Goal: Information Seeking & Learning: Learn about a topic

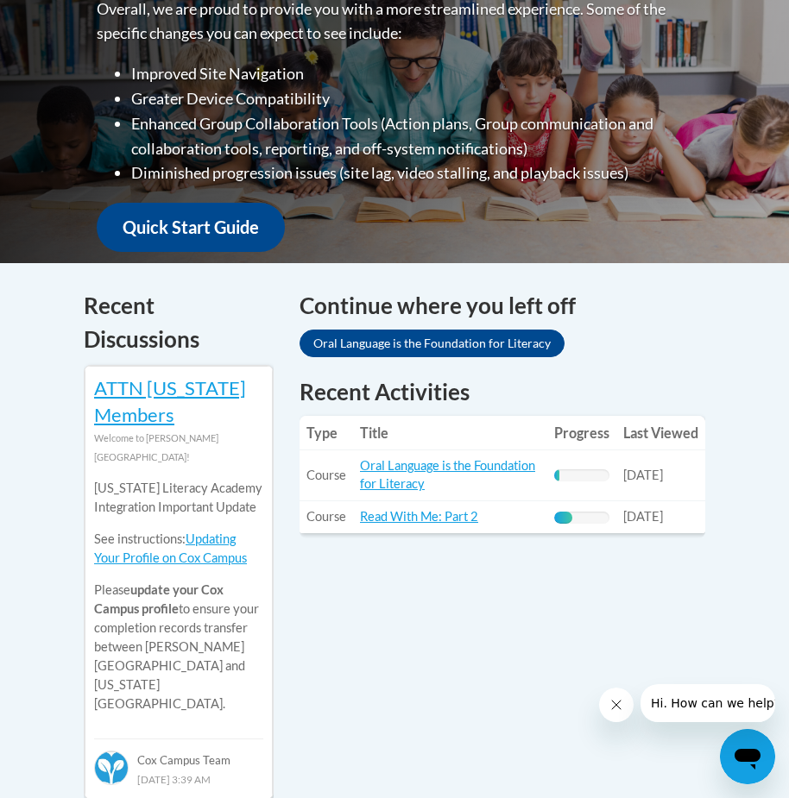
scroll to position [518, 0]
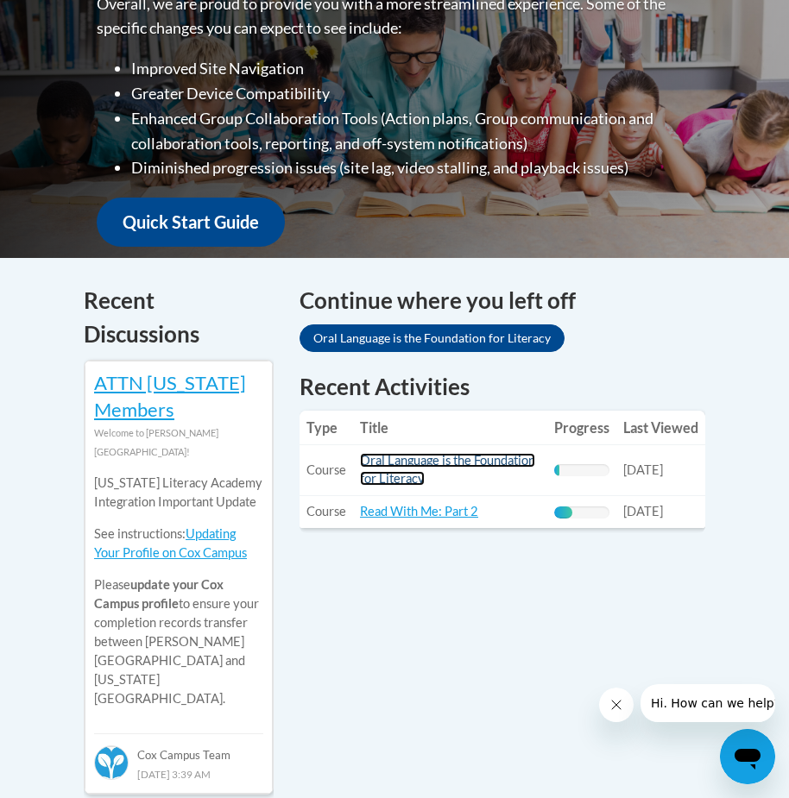
click at [461, 464] on link "Oral Language is the Foundation for Literacy" at bounding box center [447, 469] width 175 height 33
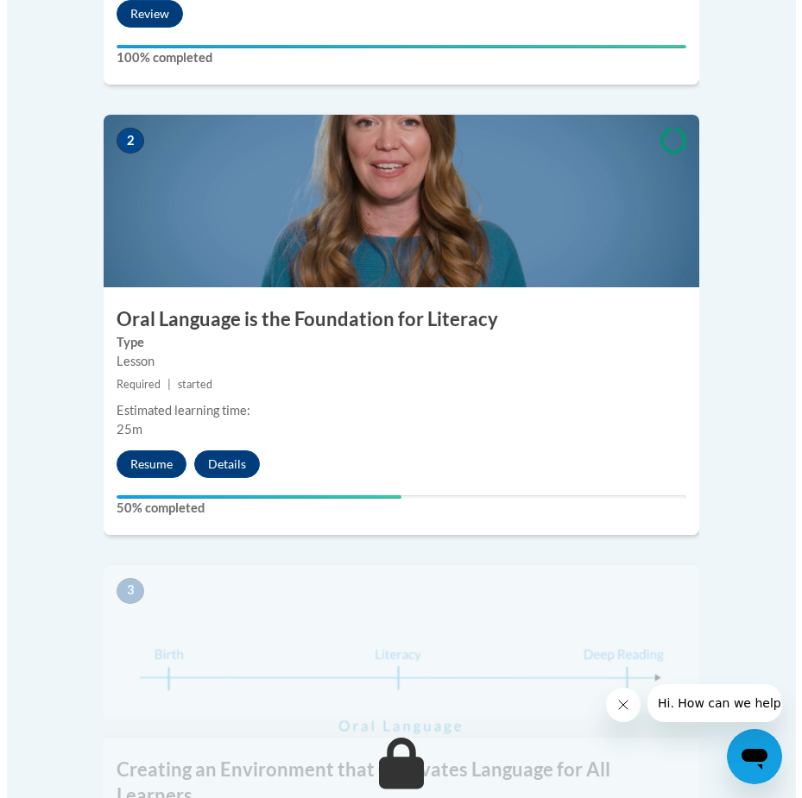
scroll to position [1036, 0]
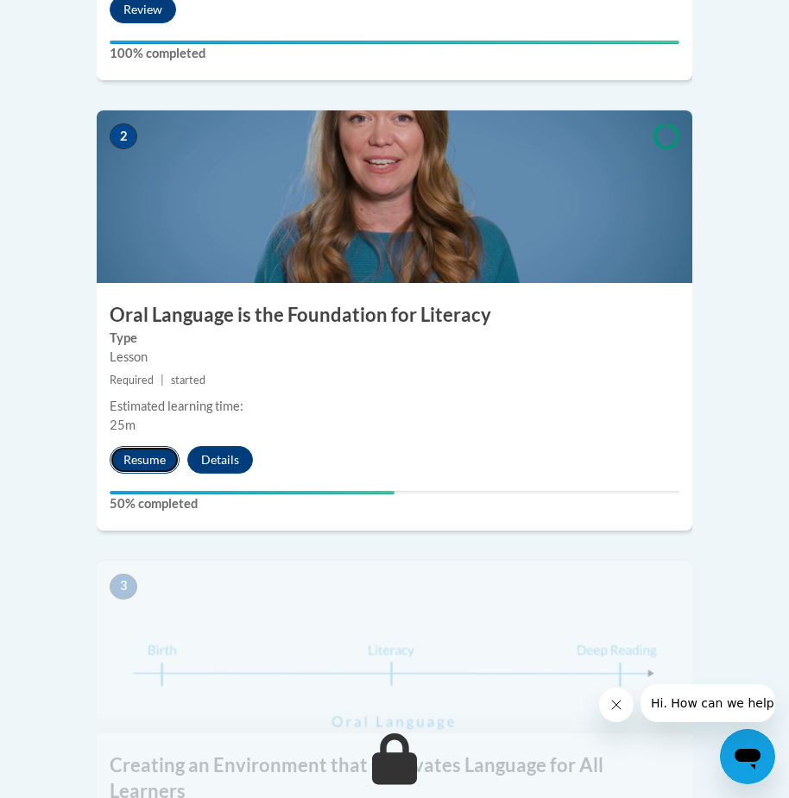
click at [151, 446] on button "Resume" at bounding box center [145, 460] width 70 height 28
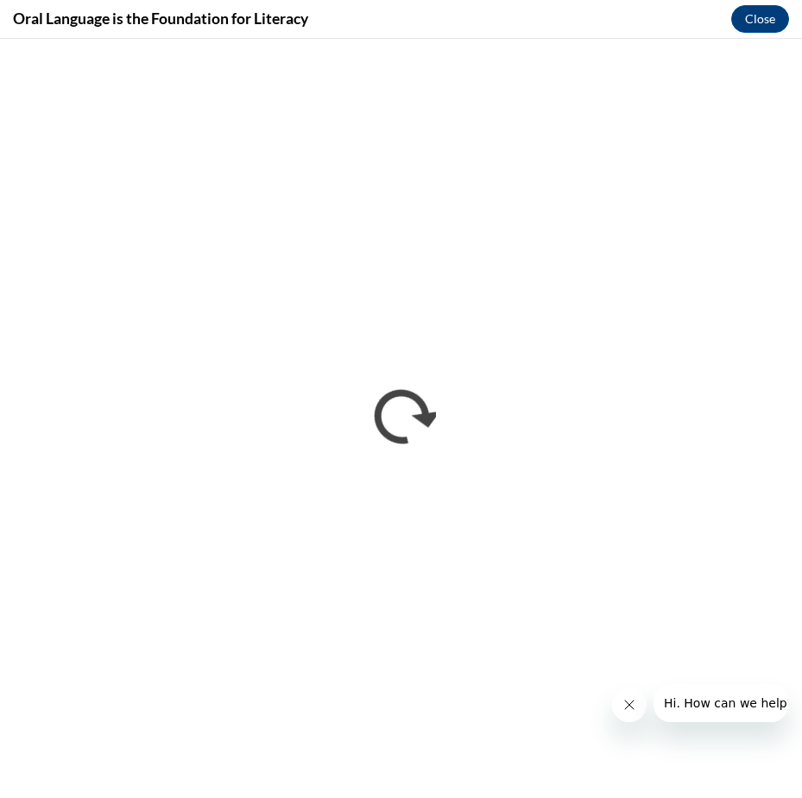
scroll to position [0, 0]
click at [630, 703] on icon "Close message from company" at bounding box center [628, 705] width 9 height 9
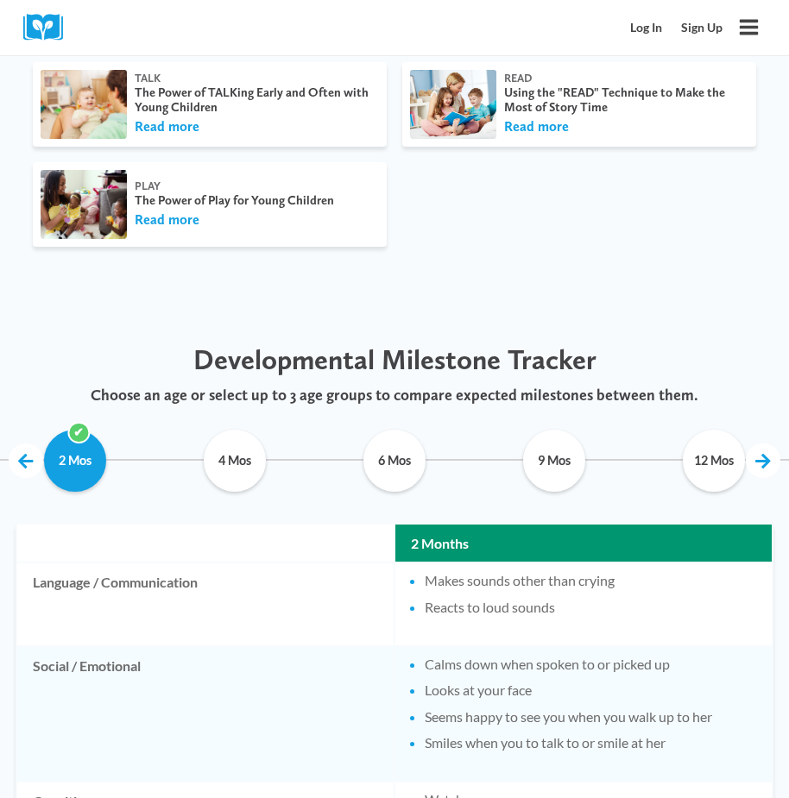
scroll to position [518, 0]
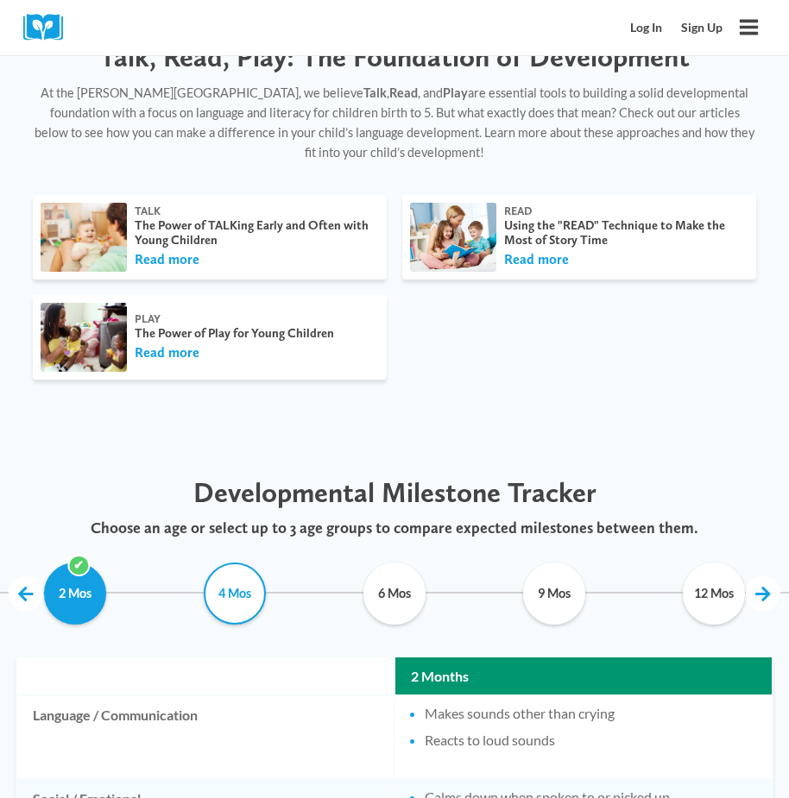
click at [222, 570] on input "4 Mos" at bounding box center [234, 594] width 135 height 62
checkbox input "true"
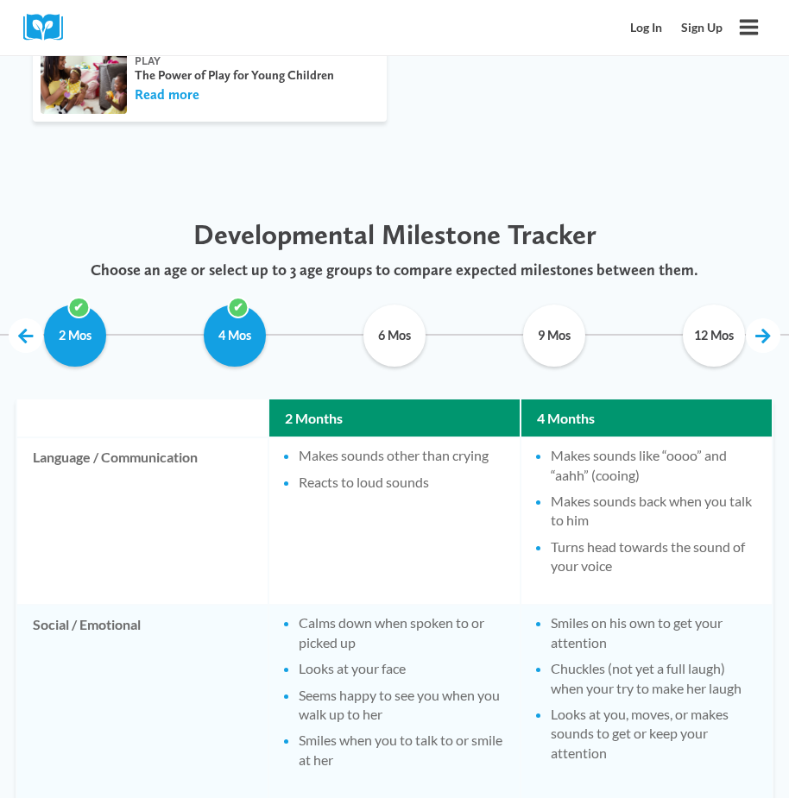
scroll to position [777, 0]
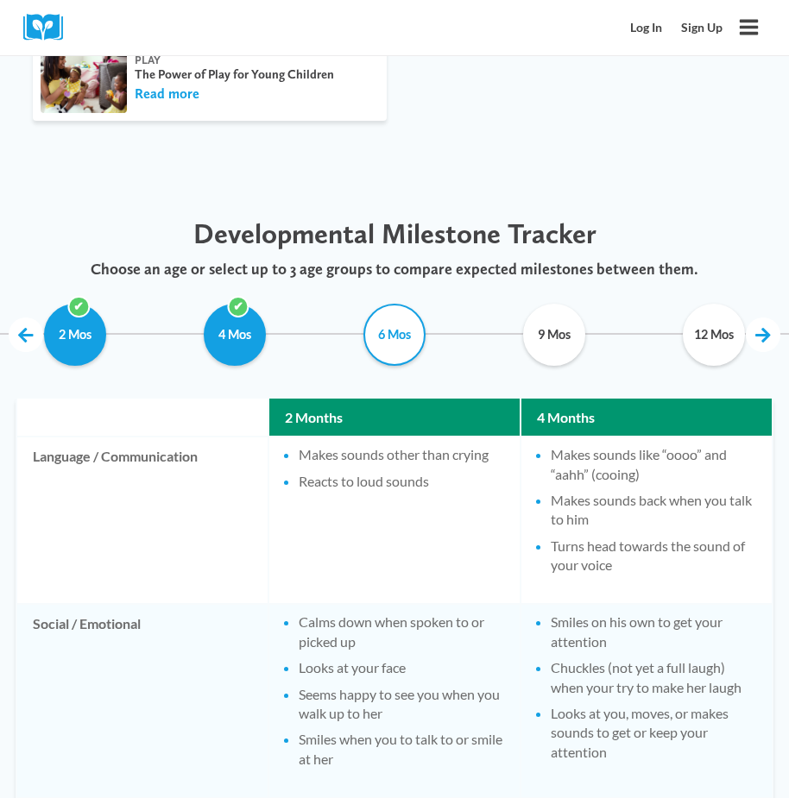
click at [400, 324] on input "6 Mos" at bounding box center [394, 335] width 135 height 62
checkbox input "true"
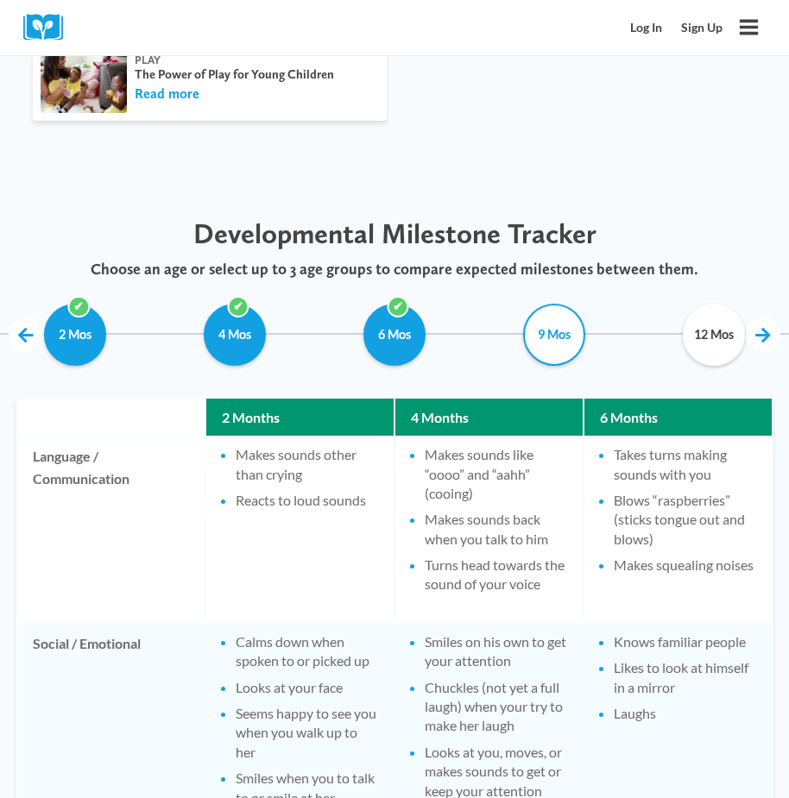
click at [546, 319] on input "9 Mos" at bounding box center [553, 335] width 135 height 62
drag, startPoint x: 576, startPoint y: 327, endPoint x: 567, endPoint y: 331, distance: 9.6
click at [574, 329] on input "9 Mos" at bounding box center [553, 335] width 135 height 62
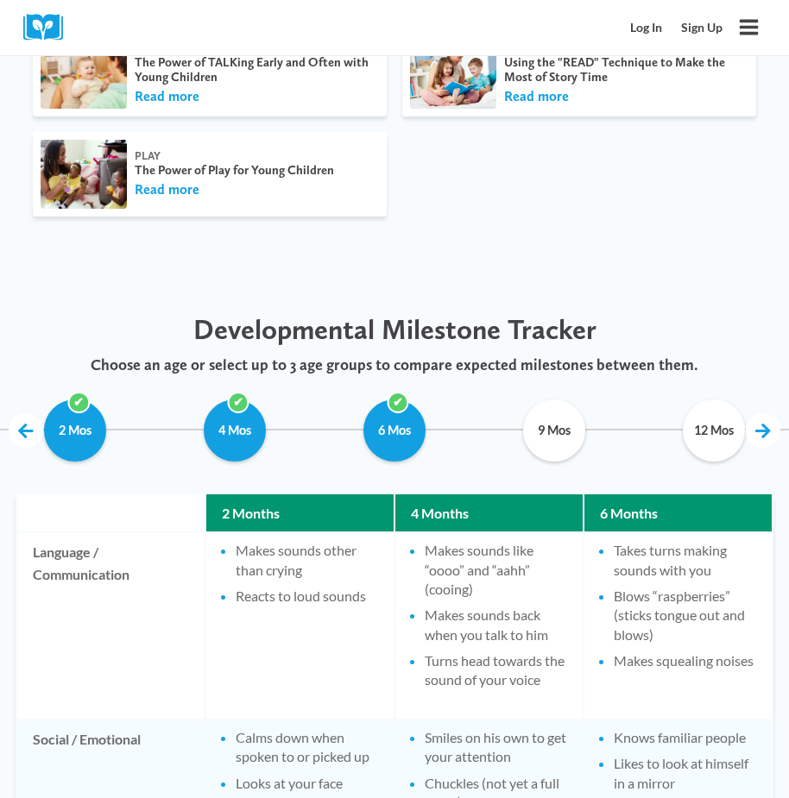
scroll to position [431, 0]
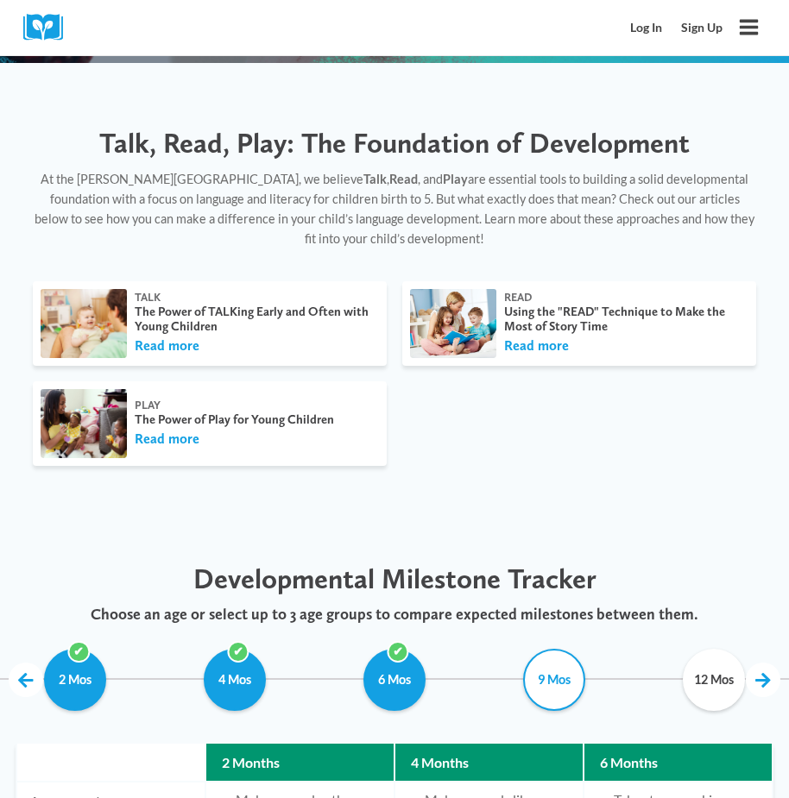
click at [540, 651] on input "9 Mos" at bounding box center [553, 680] width 135 height 62
click at [566, 663] on input "9 Mos" at bounding box center [553, 680] width 135 height 62
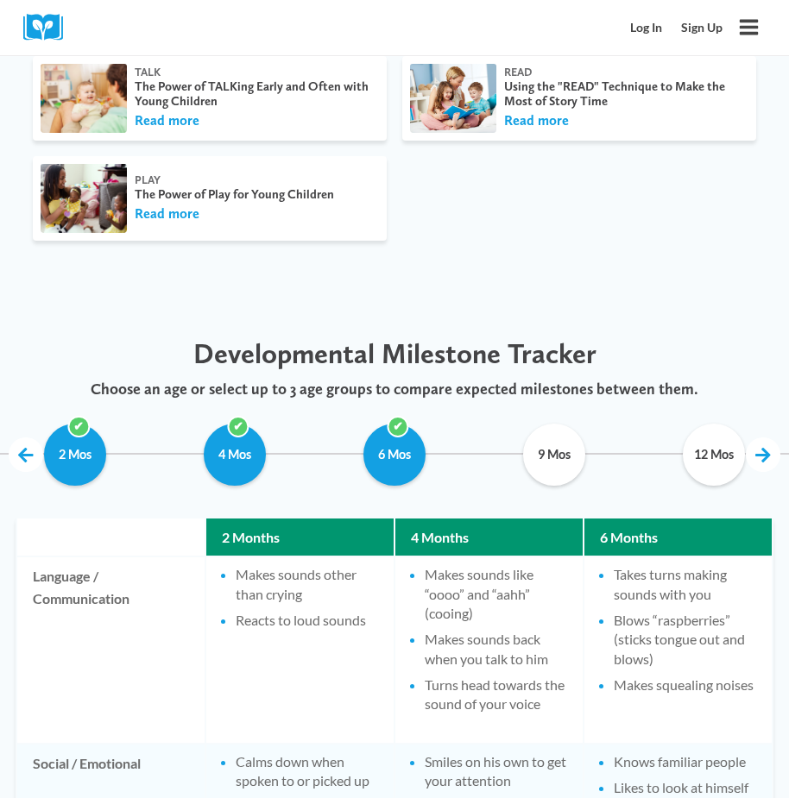
scroll to position [690, 0]
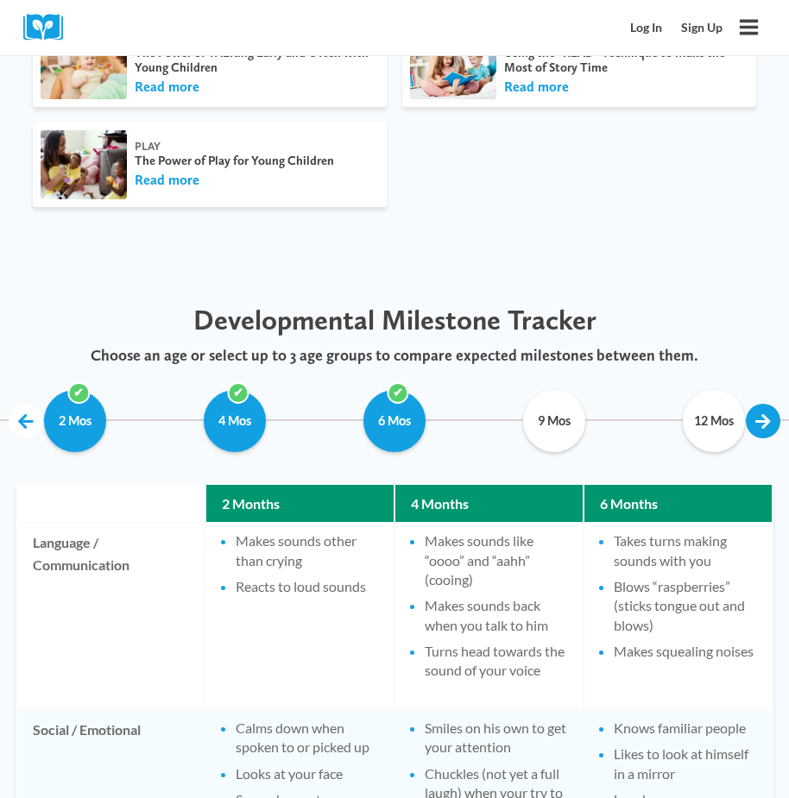
click at [760, 404] on link at bounding box center [763, 421] width 35 height 35
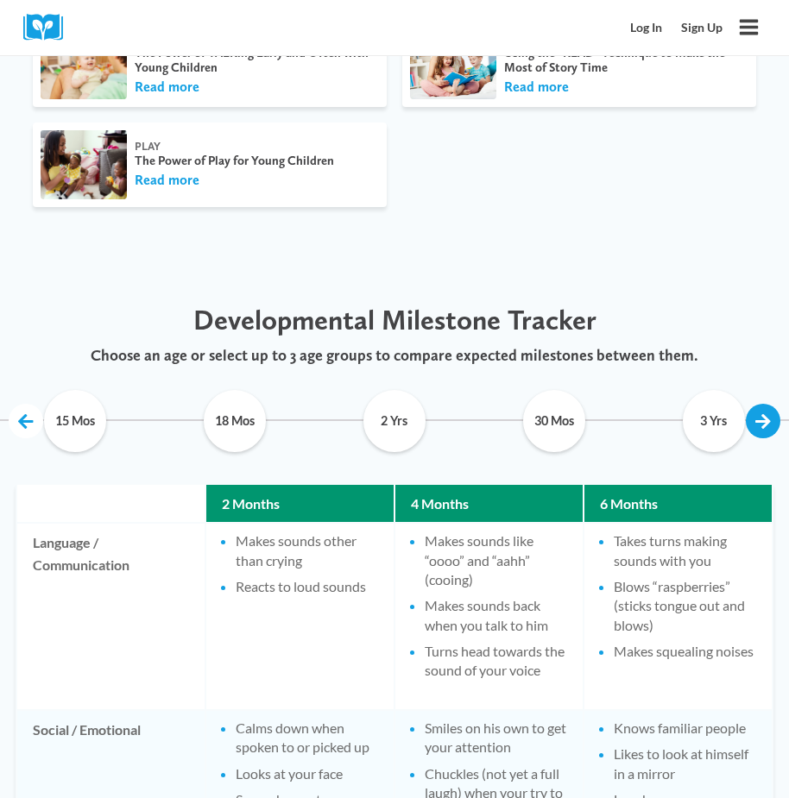
click at [760, 404] on link at bounding box center [763, 421] width 35 height 35
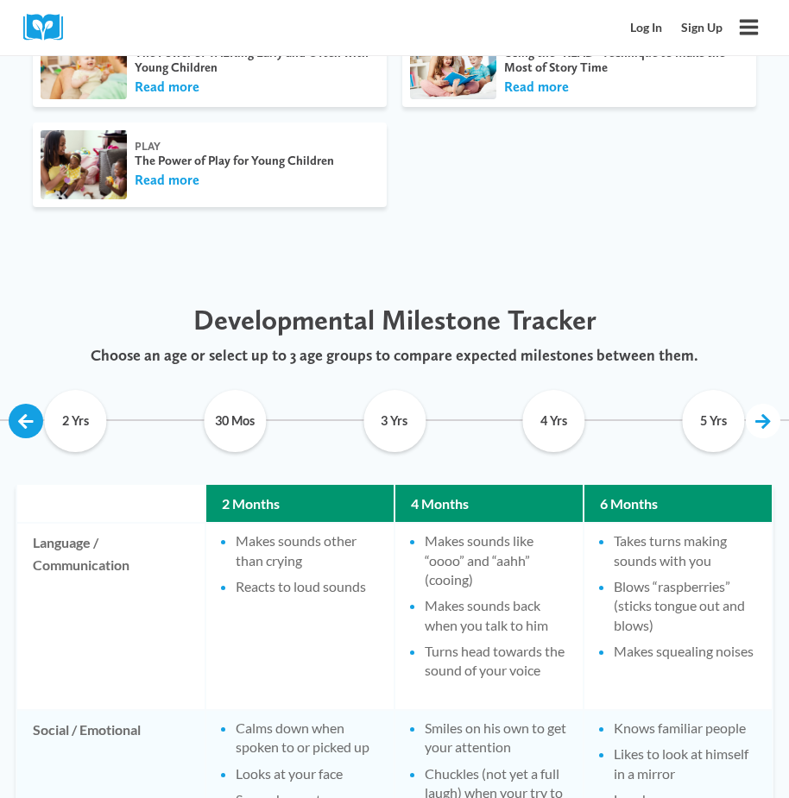
click at [17, 404] on link at bounding box center [26, 421] width 35 height 35
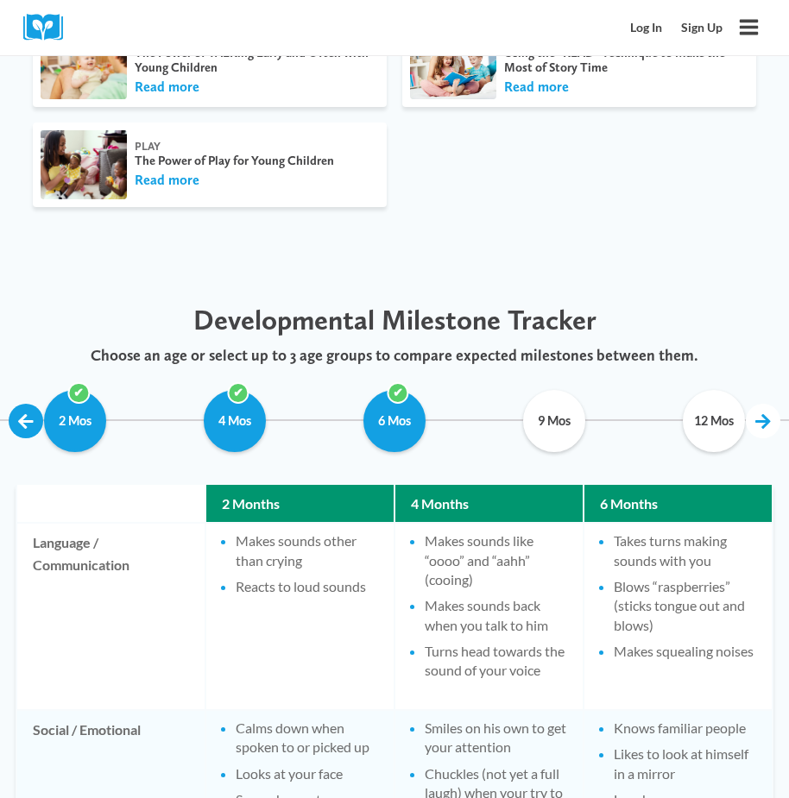
click at [17, 404] on link at bounding box center [26, 421] width 35 height 35
click at [564, 413] on input "9 Mos" at bounding box center [553, 421] width 135 height 62
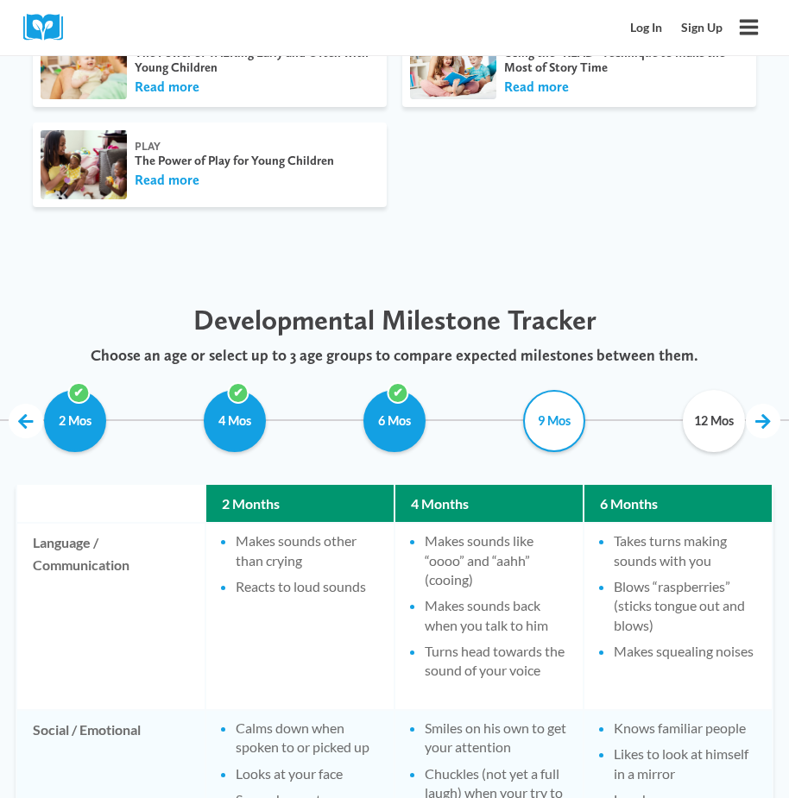
click at [561, 413] on input "9 Mos" at bounding box center [553, 421] width 135 height 62
checkbox input "false"
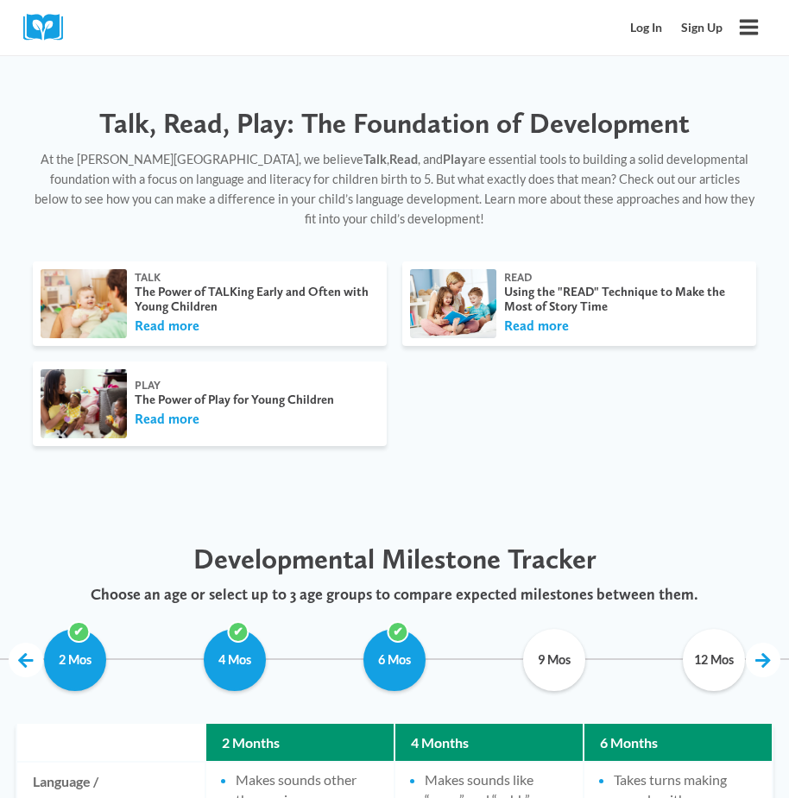
scroll to position [212, 0]
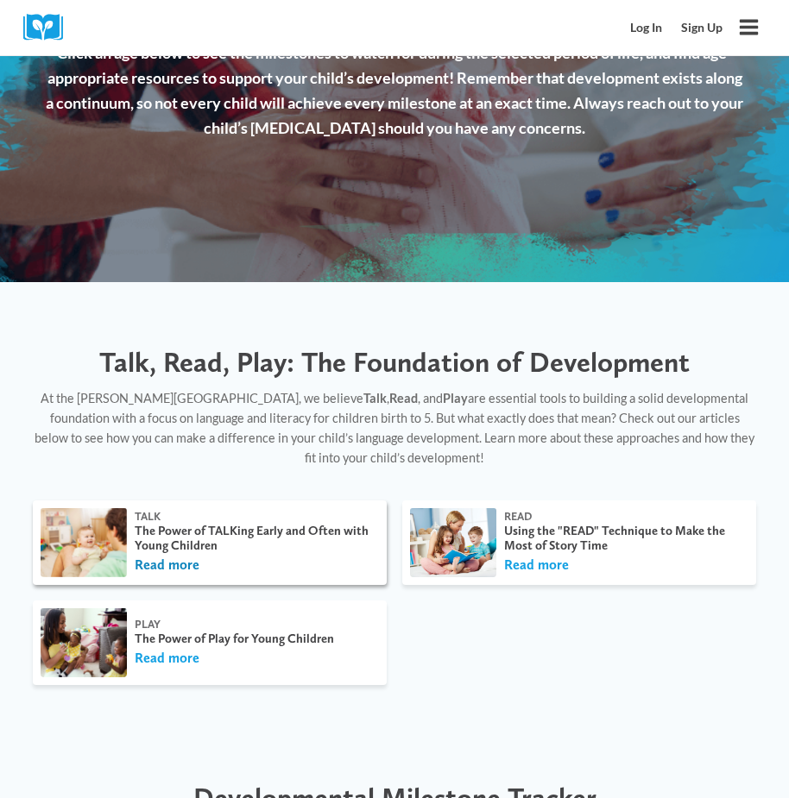
click at [168, 556] on button "Read more" at bounding box center [167, 565] width 65 height 19
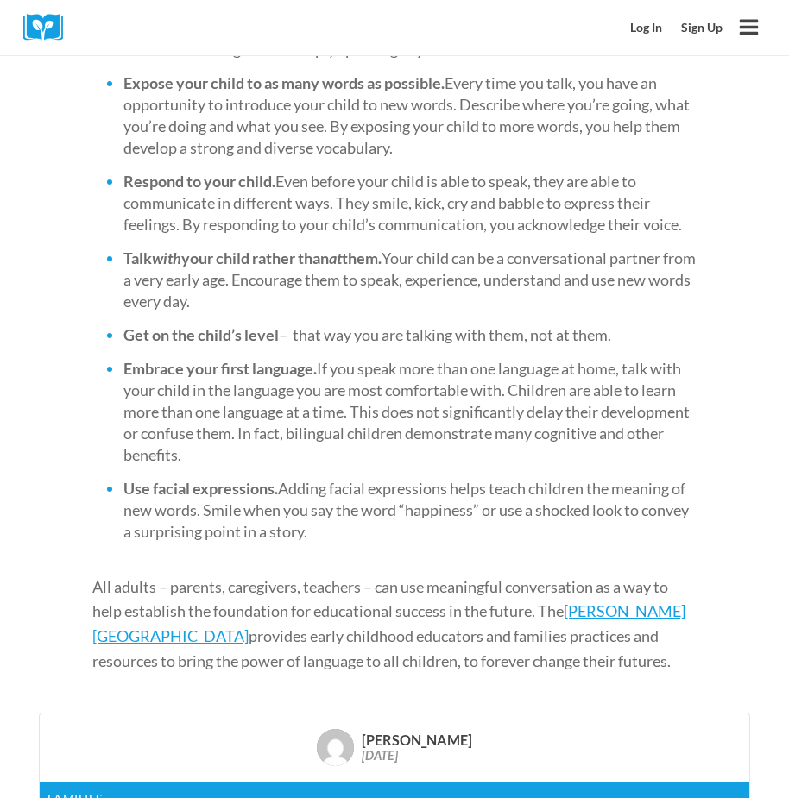
scroll to position [2157, 0]
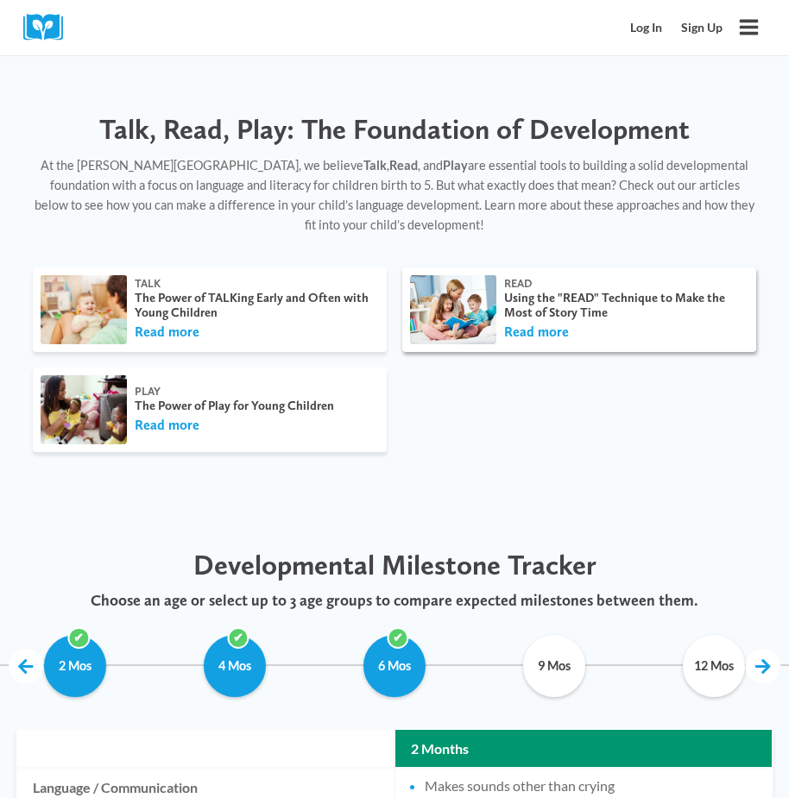
scroll to position [557, 0]
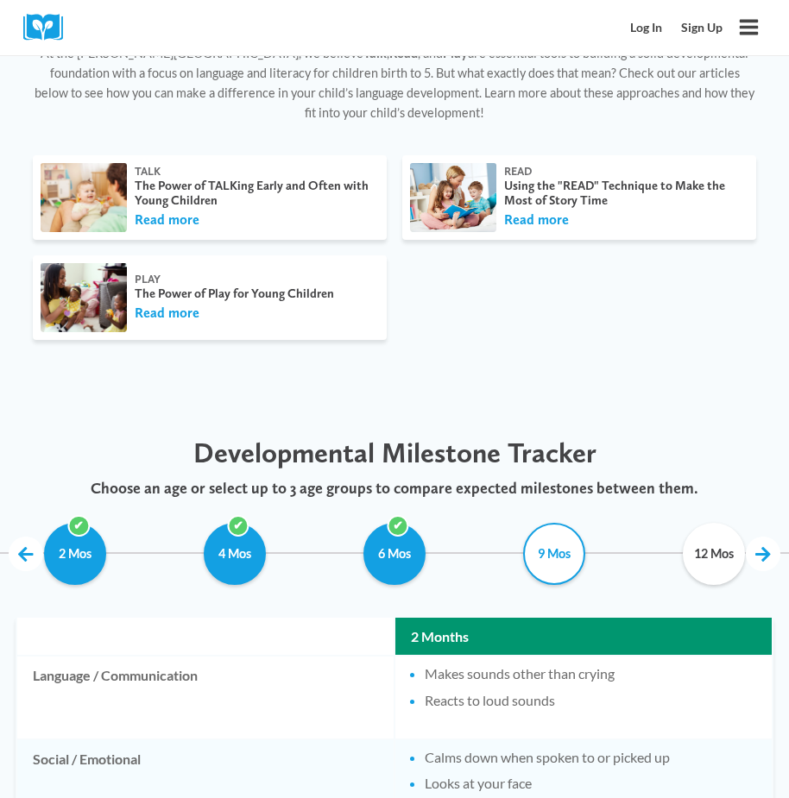
click at [557, 536] on input "9 Mos" at bounding box center [553, 554] width 135 height 62
checkbox input "true"
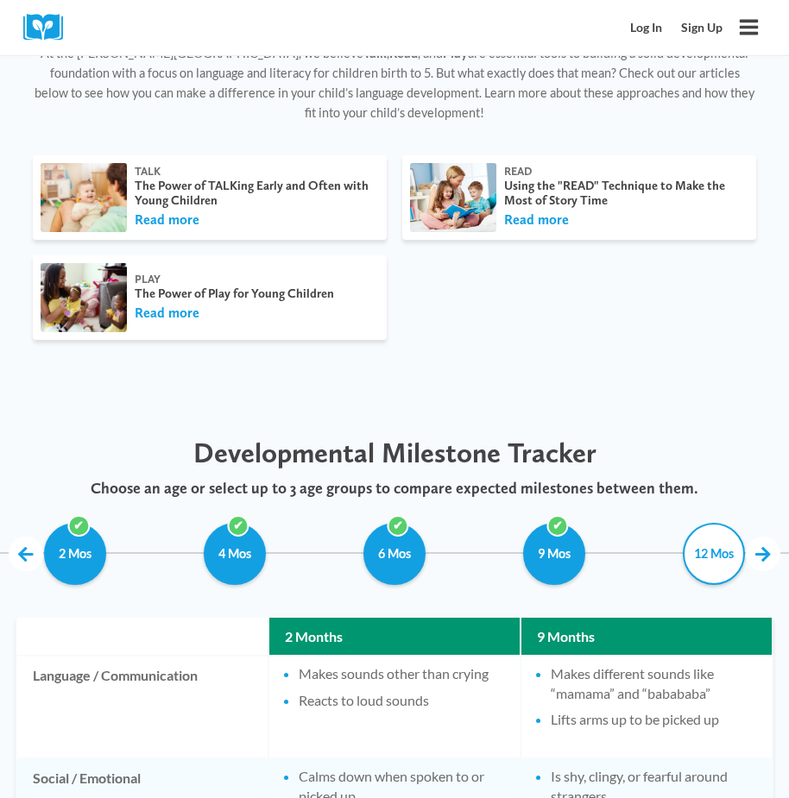
drag, startPoint x: 669, startPoint y: 545, endPoint x: 695, endPoint y: 546, distance: 25.9
click at [670, 545] on input "12 Mos" at bounding box center [713, 554] width 135 height 62
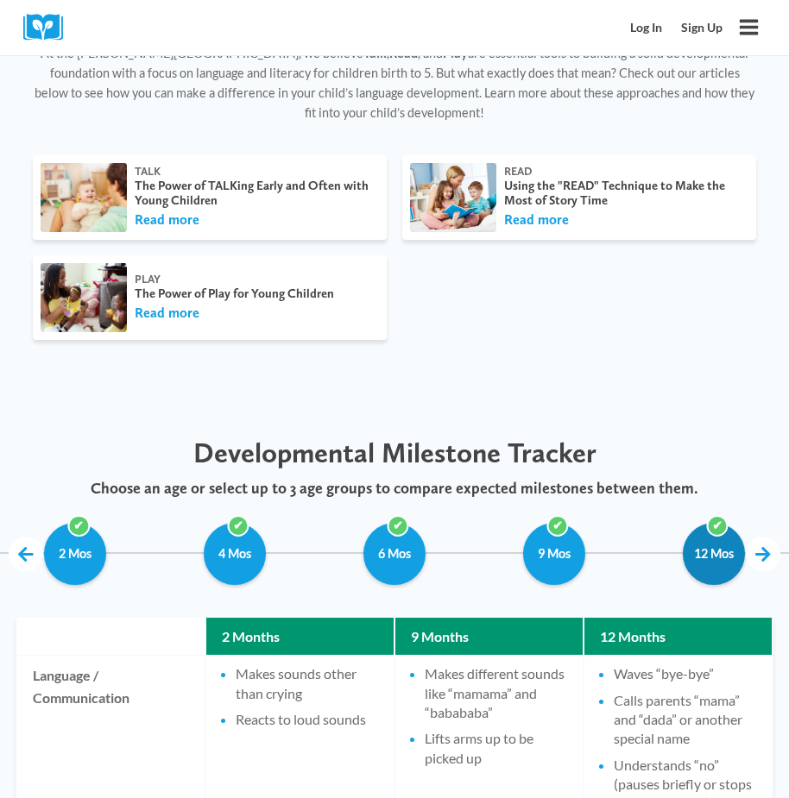
click at [714, 546] on input "12 Mos" at bounding box center [713, 554] width 135 height 62
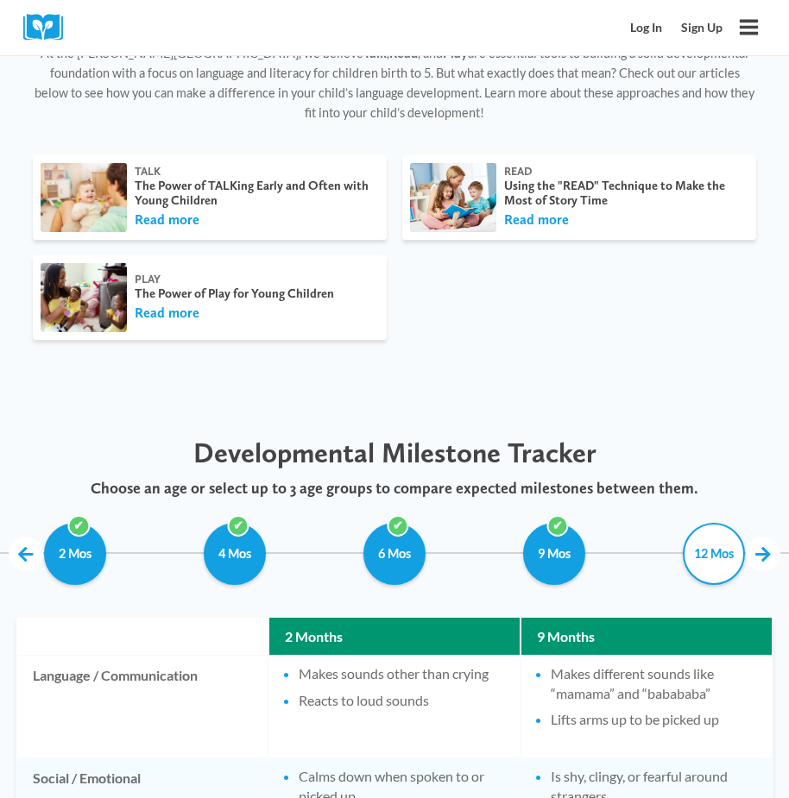
click at [714, 546] on input "12 Mos" at bounding box center [713, 554] width 135 height 62
checkbox input "true"
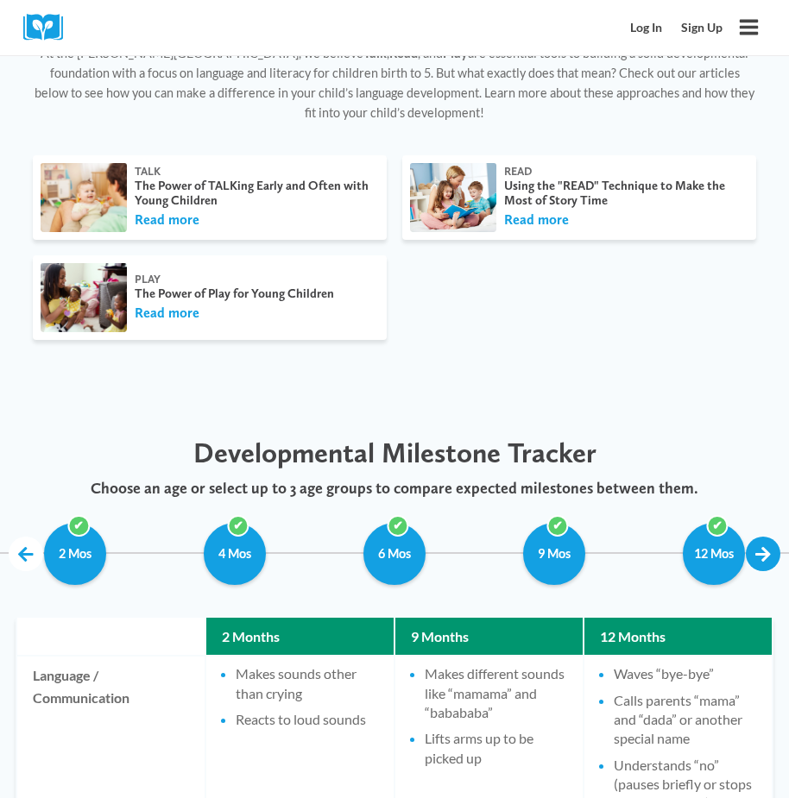
click at [759, 537] on link at bounding box center [763, 554] width 35 height 35
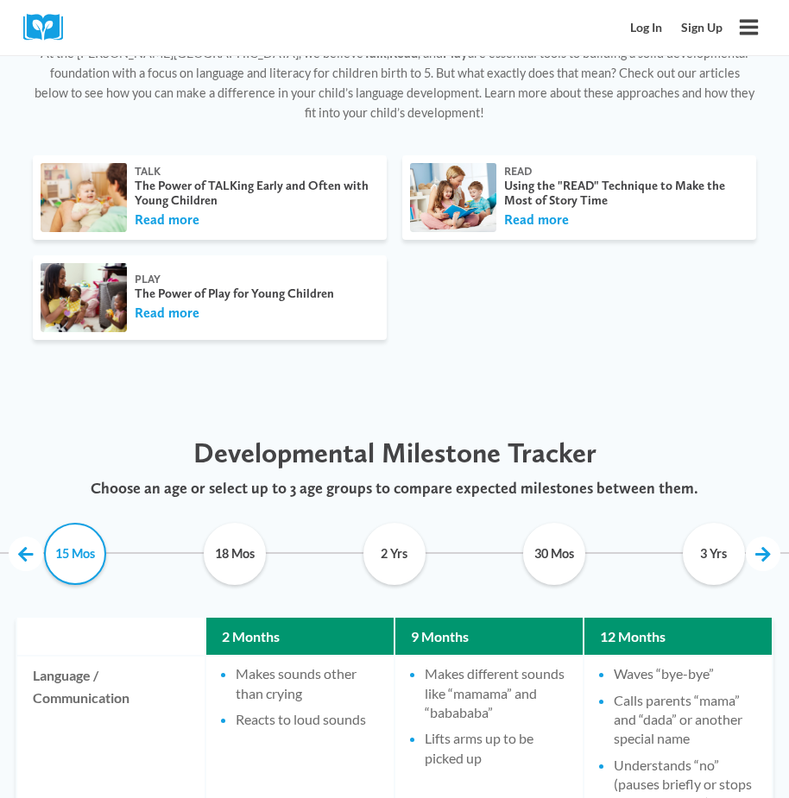
click at [67, 539] on input "15 Mos" at bounding box center [75, 554] width 135 height 62
click at [78, 526] on input "15 Mos" at bounding box center [75, 554] width 135 height 62
checkbox input "false"
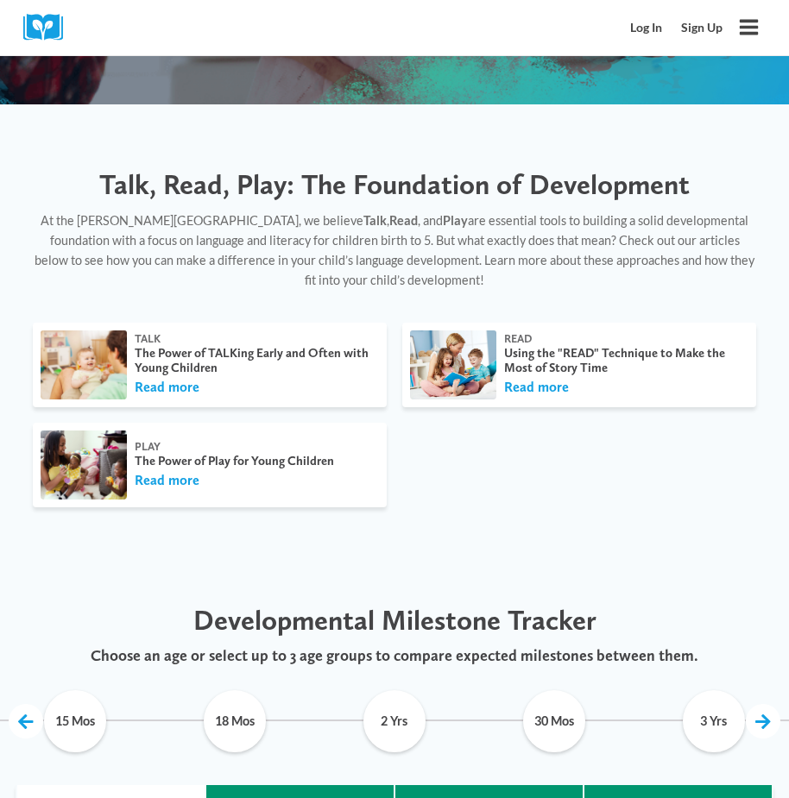
scroll to position [369, 0]
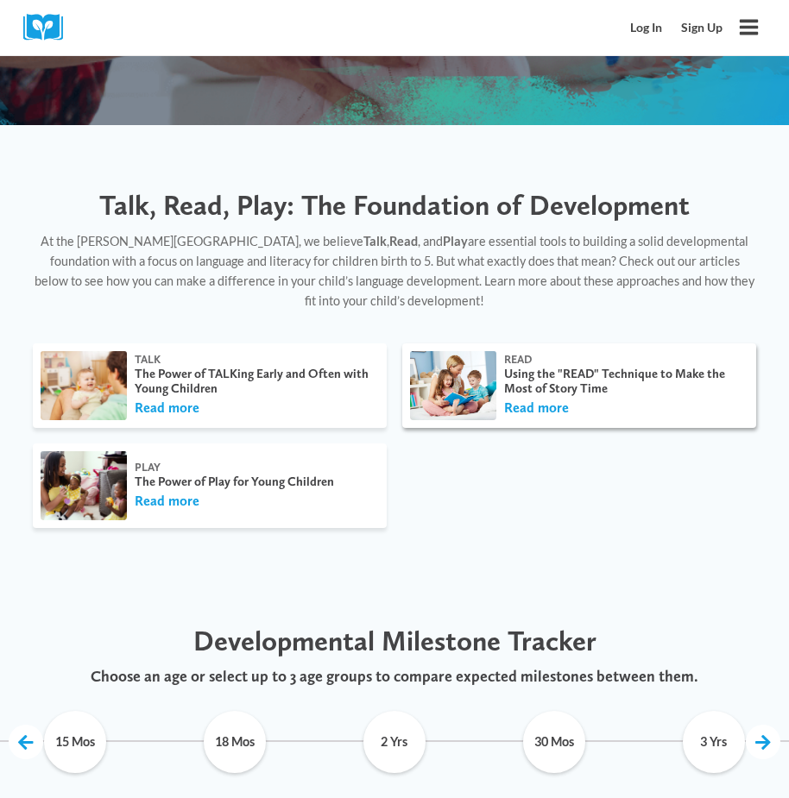
click at [469, 375] on img at bounding box center [453, 385] width 86 height 69
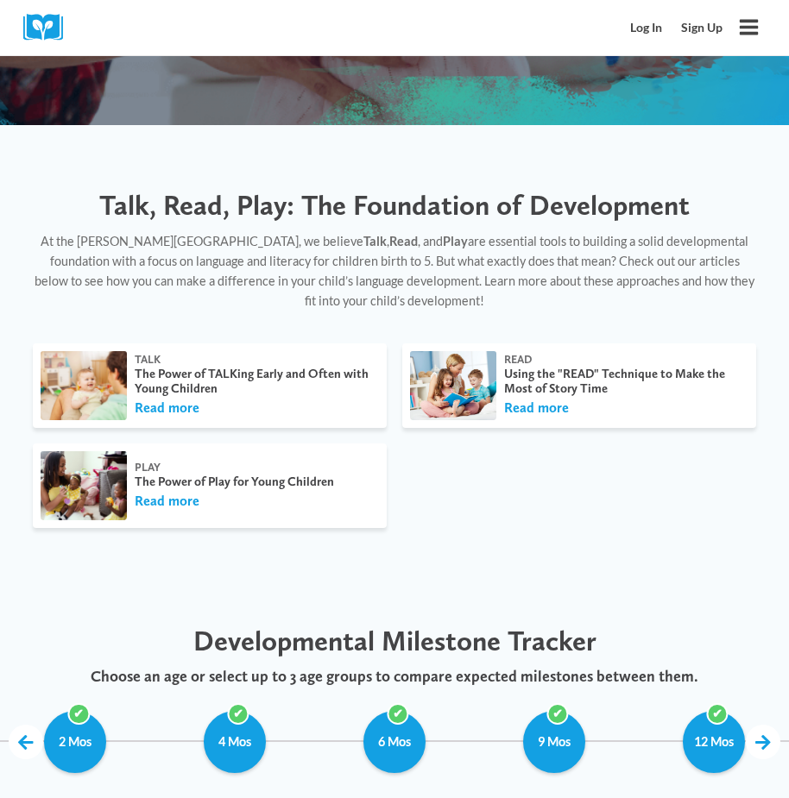
scroll to position [628, 0]
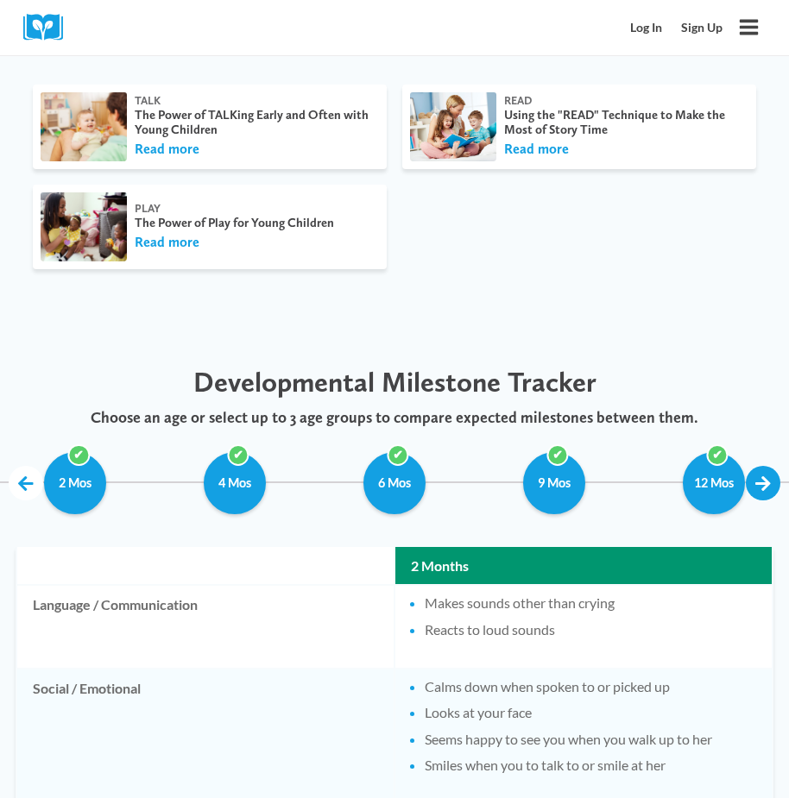
click at [765, 466] on link at bounding box center [763, 483] width 35 height 35
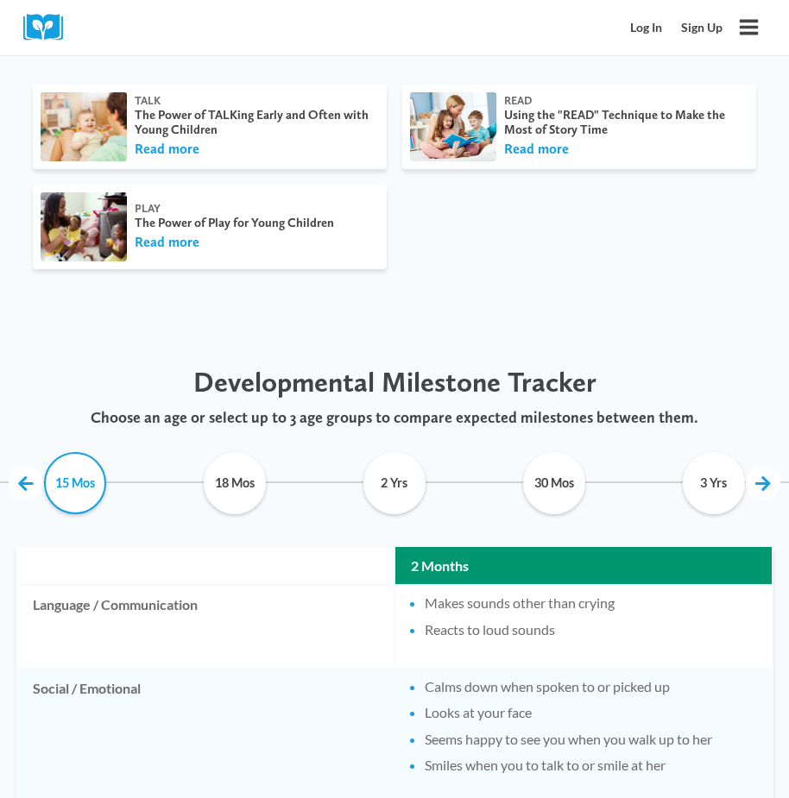
click at [72, 462] on input "15 Mos" at bounding box center [75, 483] width 135 height 62
checkbox input "true"
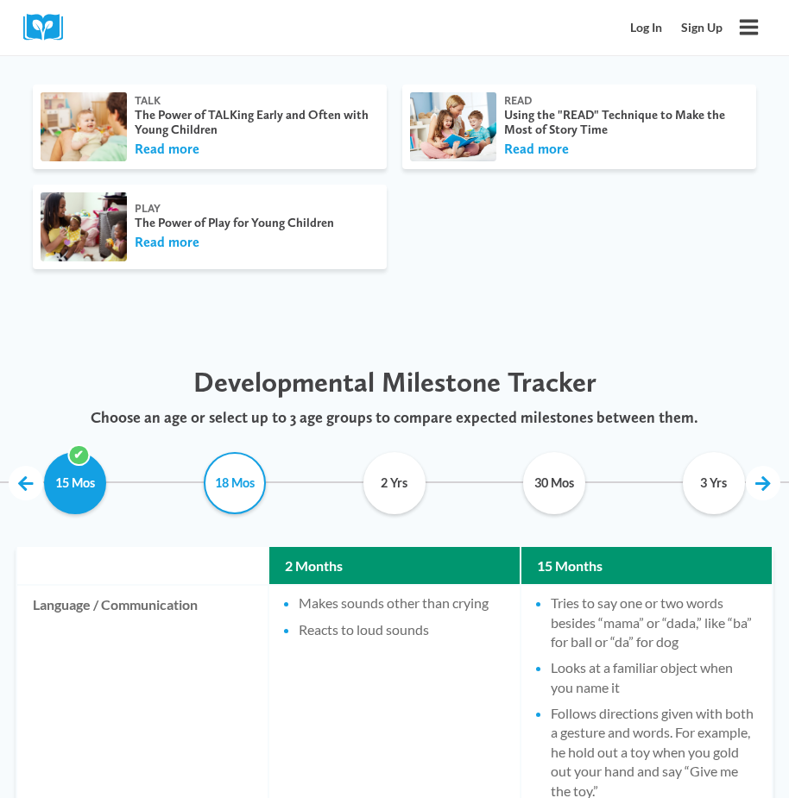
click at [242, 457] on input "18 Mos" at bounding box center [234, 483] width 135 height 62
checkbox input "true"
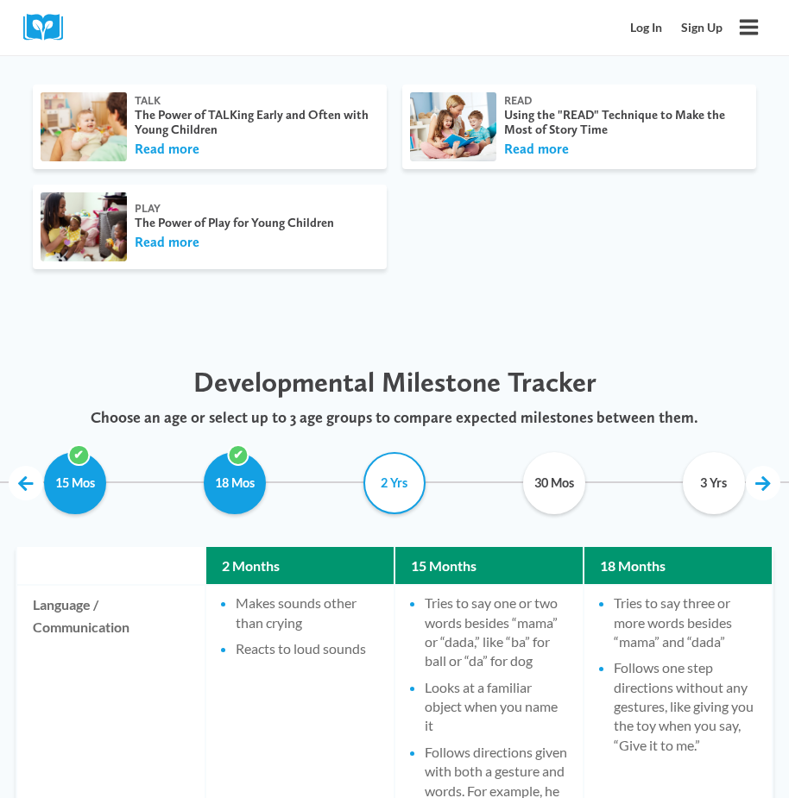
click at [379, 469] on input "2 Yrs" at bounding box center [394, 483] width 135 height 62
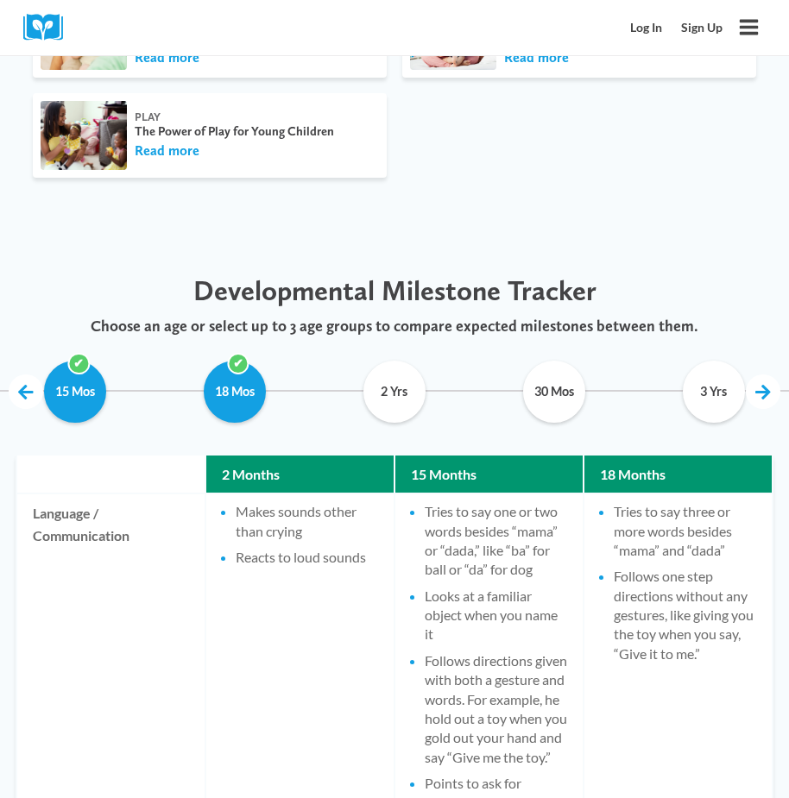
scroll to position [727, 0]
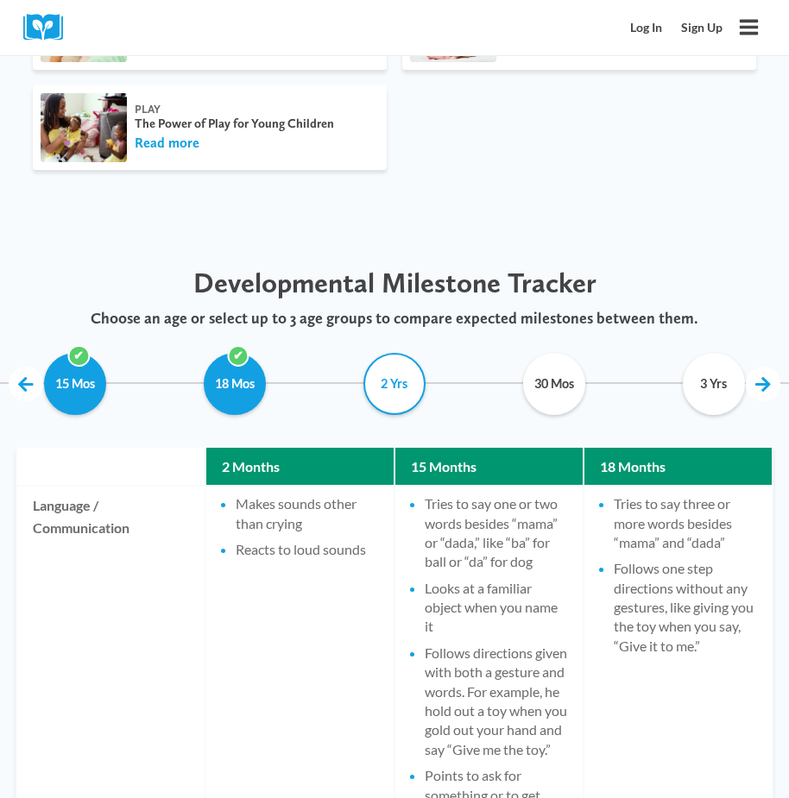
click at [370, 371] on input "2 Yrs" at bounding box center [394, 384] width 135 height 62
click at [398, 364] on input "2 Yrs" at bounding box center [395, 384] width 135 height 62
checkbox input "false"
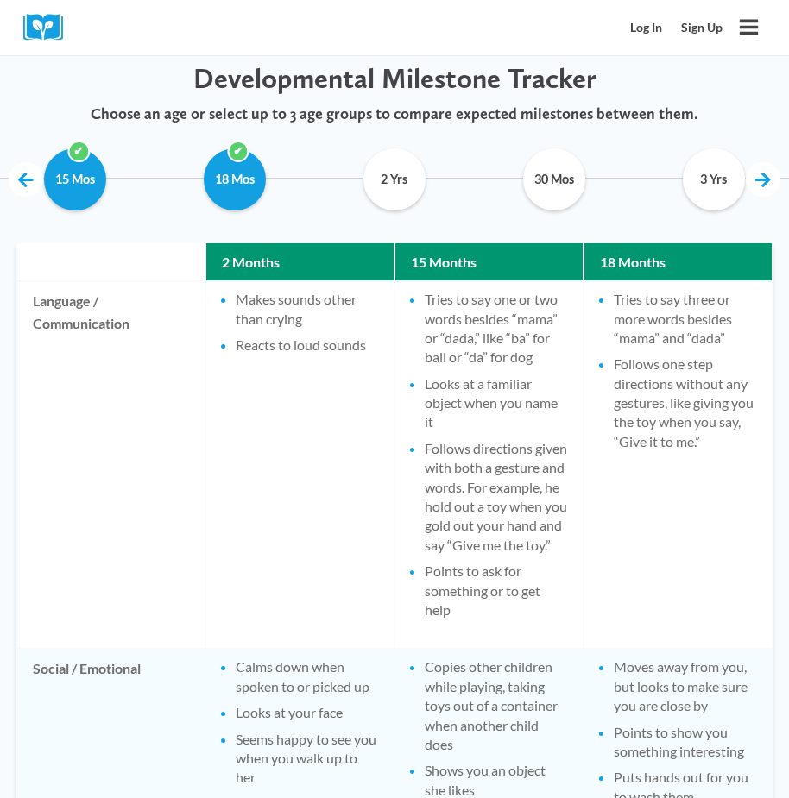
scroll to position [641, 0]
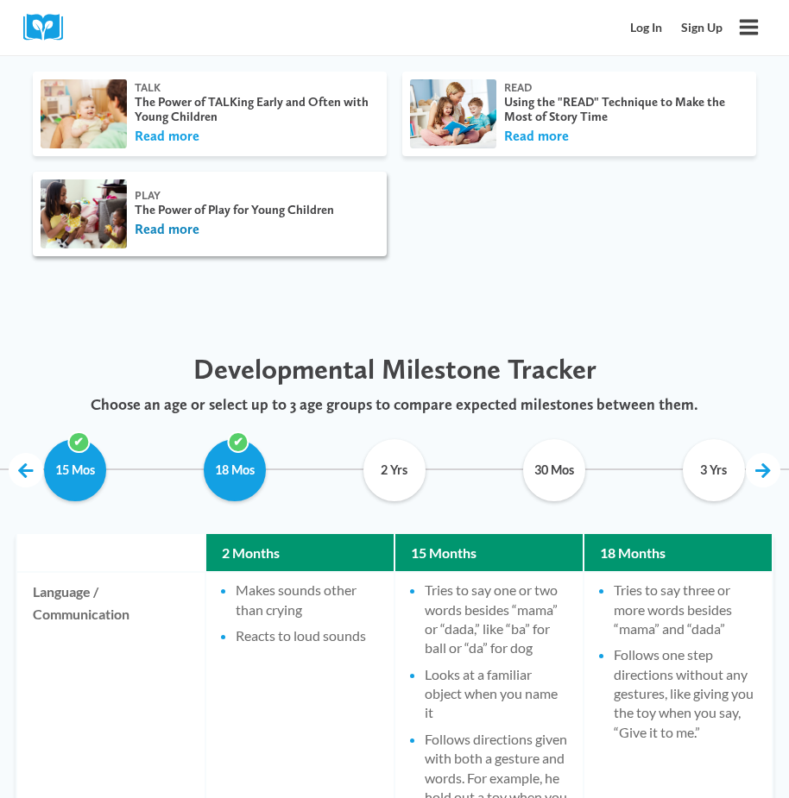
click at [167, 220] on button "Read more" at bounding box center [167, 229] width 65 height 19
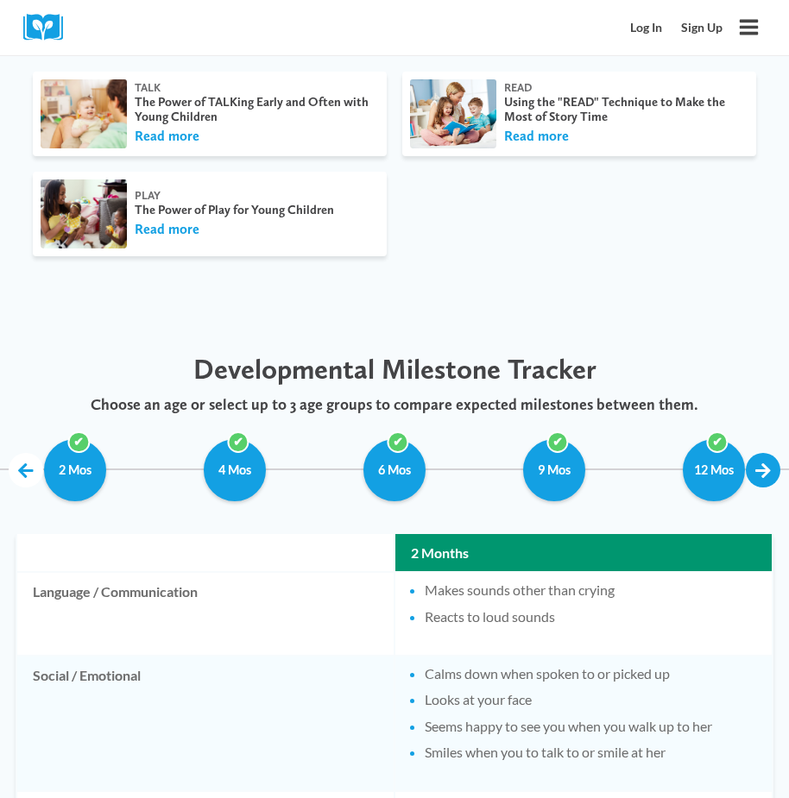
click at [757, 453] on link at bounding box center [763, 470] width 35 height 35
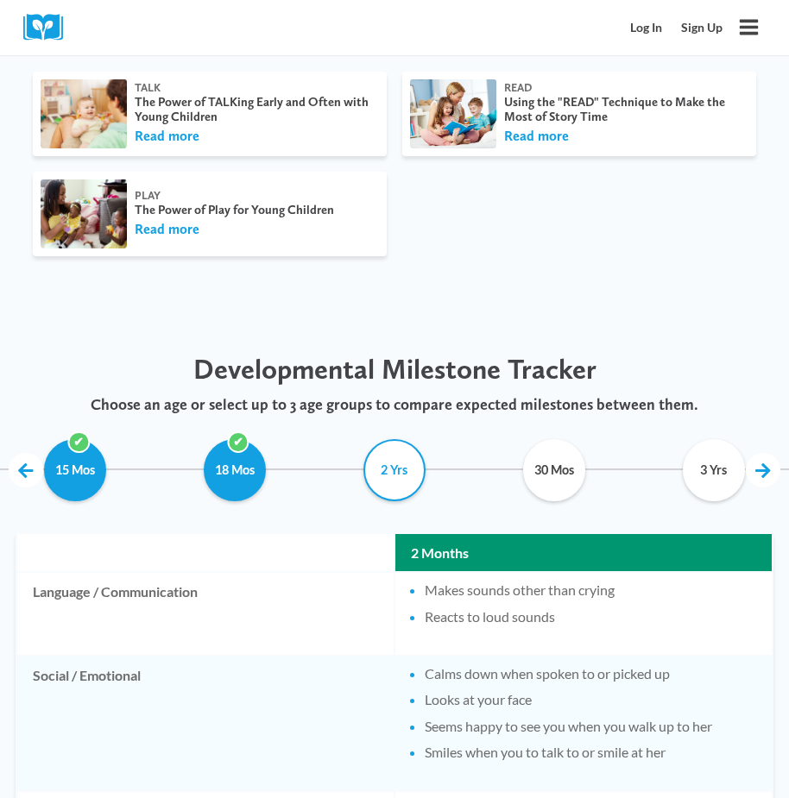
click at [406, 440] on input "2 Yrs" at bounding box center [394, 470] width 135 height 62
checkbox input "true"
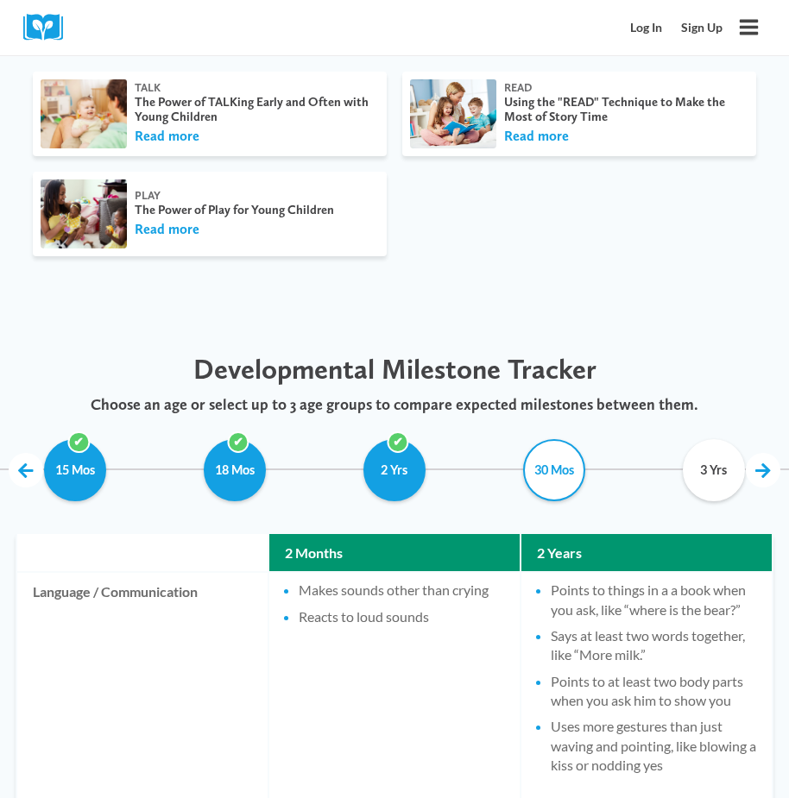
click at [527, 441] on input "30 Mos" at bounding box center [553, 470] width 135 height 62
checkbox input "true"
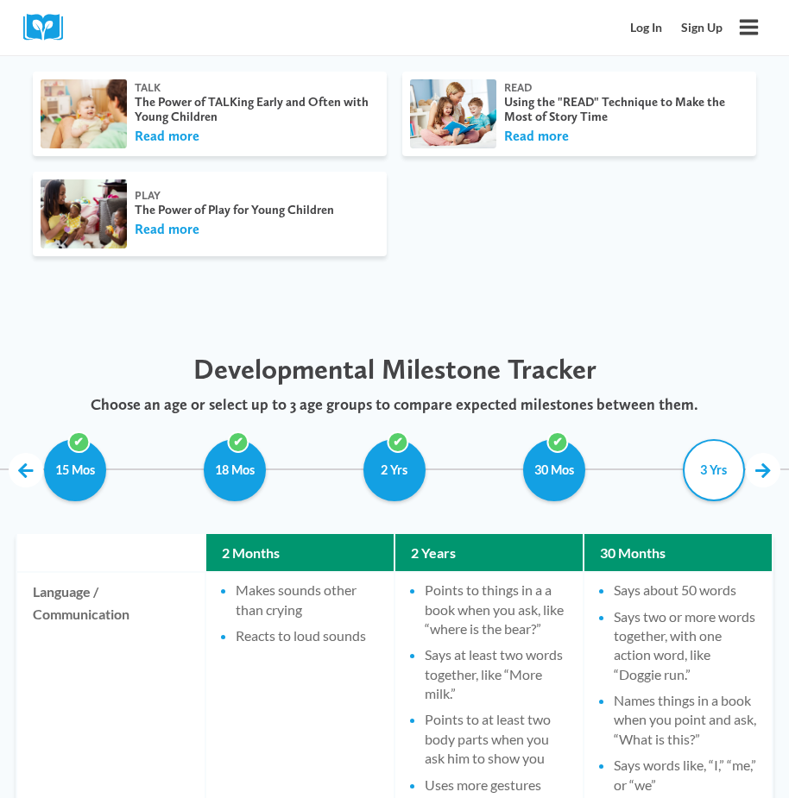
click at [703, 457] on input "3 Yrs" at bounding box center [713, 470] width 135 height 62
checkbox input "false"
click at [751, 453] on link at bounding box center [763, 470] width 35 height 35
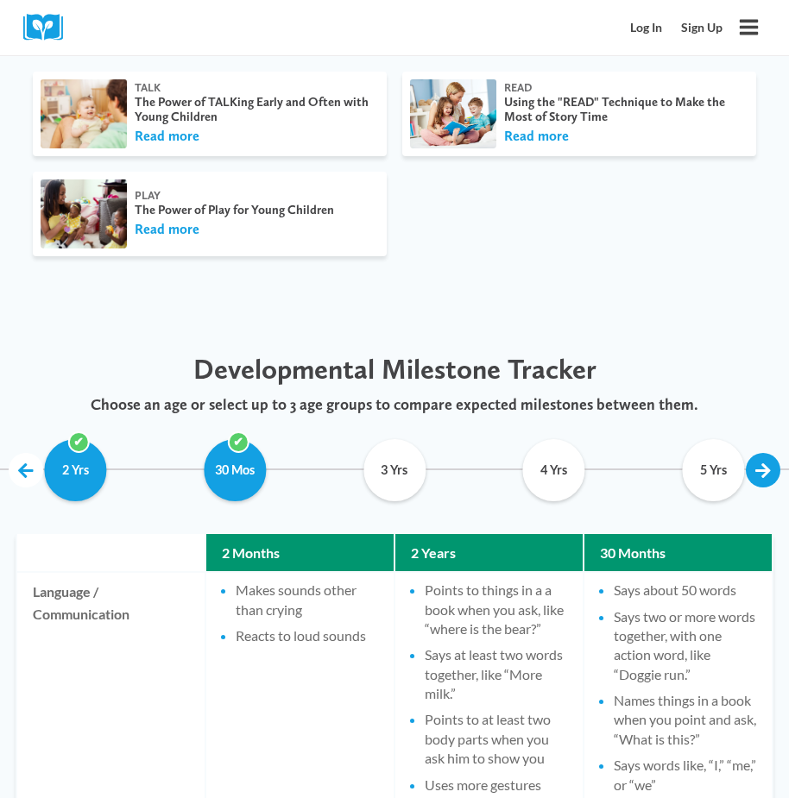
click at [751, 453] on link at bounding box center [763, 470] width 35 height 35
drag, startPoint x: 504, startPoint y: 459, endPoint x: 551, endPoint y: 459, distance: 47.5
click at [520, 458] on input "4 Yrs" at bounding box center [554, 470] width 135 height 62
click at [567, 457] on input "4 Yrs" at bounding box center [554, 470] width 135 height 62
checkbox input "false"
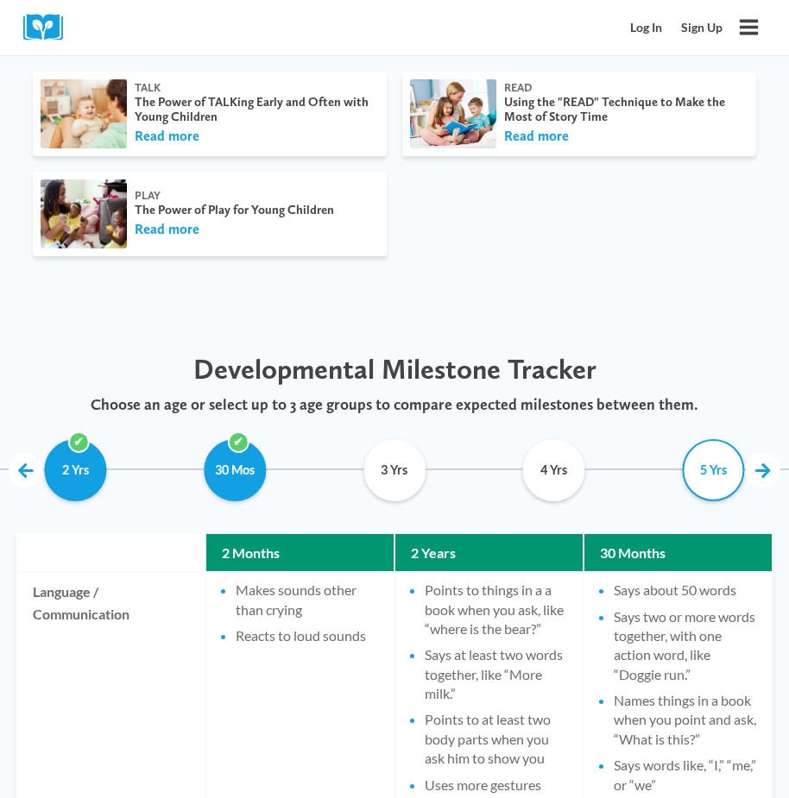
click at [727, 457] on input "5 Yrs" at bounding box center [713, 470] width 135 height 62
checkbox input "false"
click at [422, 477] on input "3 Yrs" at bounding box center [394, 470] width 135 height 62
click at [401, 456] on input "3 Yrs" at bounding box center [394, 470] width 135 height 62
click at [376, 450] on input "3 Yrs" at bounding box center [394, 470] width 135 height 62
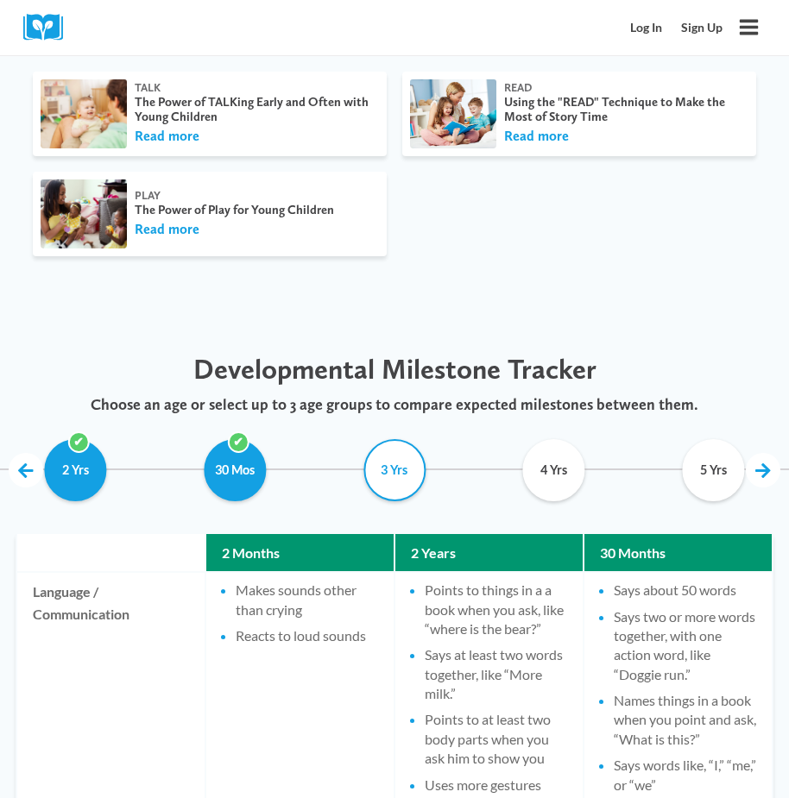
click at [406, 460] on input "3 Yrs" at bounding box center [394, 470] width 135 height 62
click at [376, 465] on input "3 Yrs" at bounding box center [394, 470] width 135 height 62
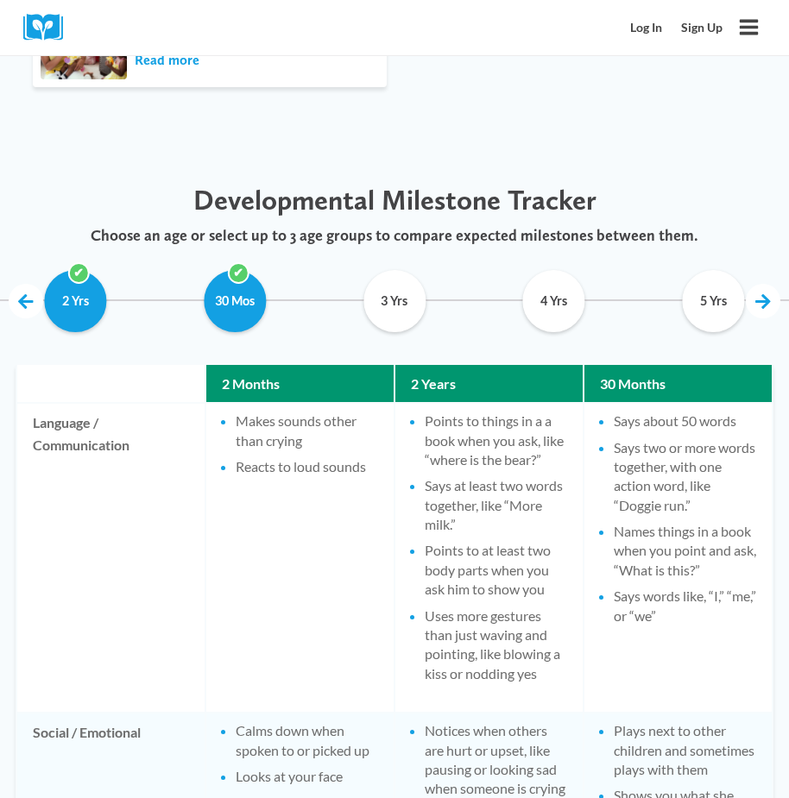
scroll to position [551, 0]
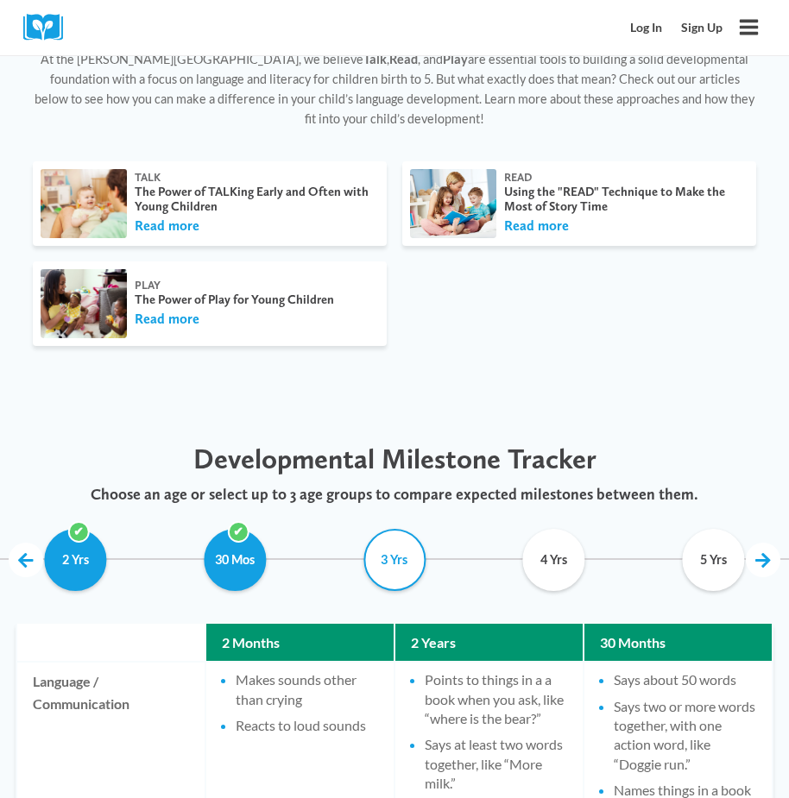
click at [409, 550] on input "3 Yrs" at bounding box center [394, 560] width 135 height 62
checkbox input "false"
click at [237, 202] on div "Talk The Power of TALKing Early and Often with Young Children Read more" at bounding box center [253, 204] width 252 height 66
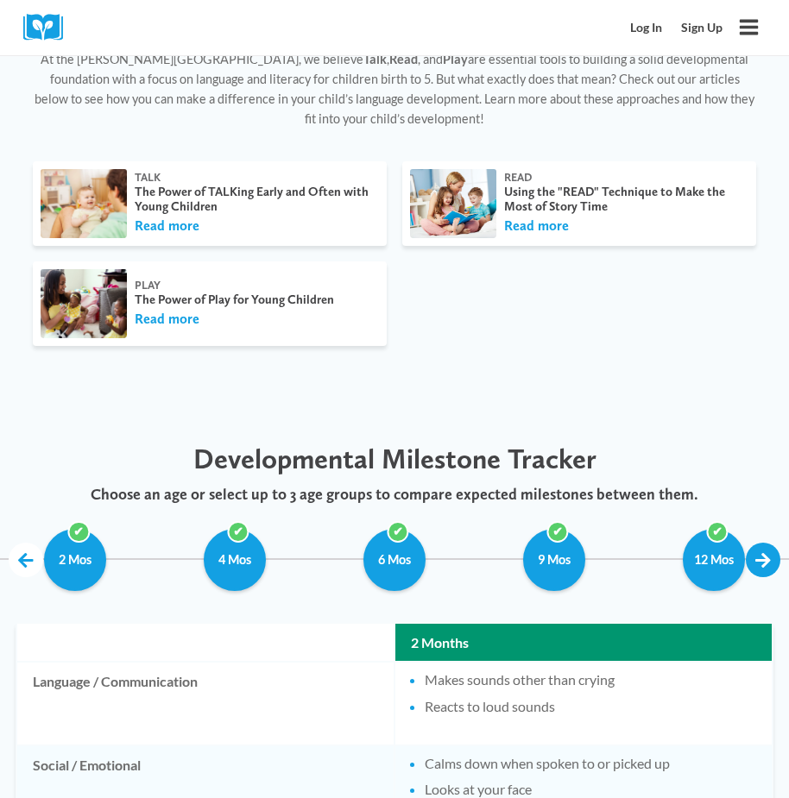
click at [765, 543] on link at bounding box center [763, 560] width 35 height 35
click at [728, 550] on input "3 Yrs" at bounding box center [713, 560] width 135 height 62
checkbox input "true"
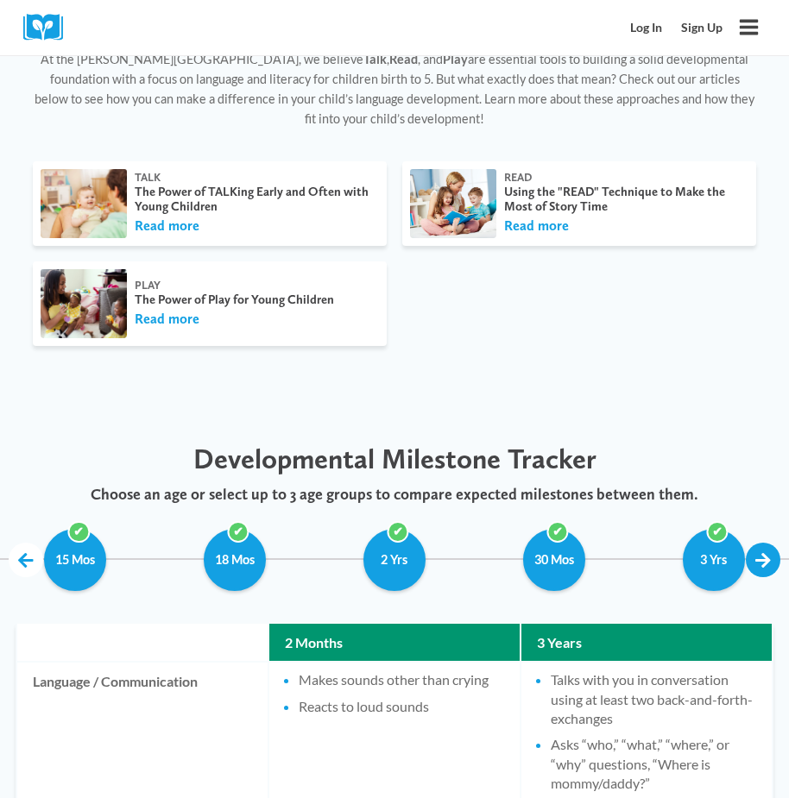
click at [760, 543] on link at bounding box center [763, 560] width 35 height 35
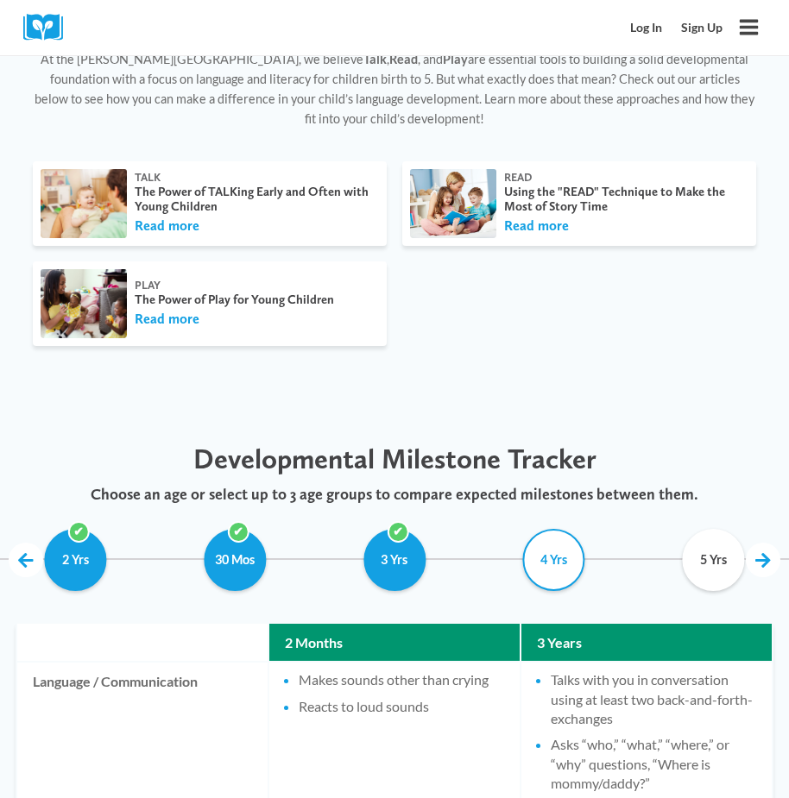
click at [568, 549] on input "4 Yrs" at bounding box center [553, 560] width 135 height 62
checkbox input "true"
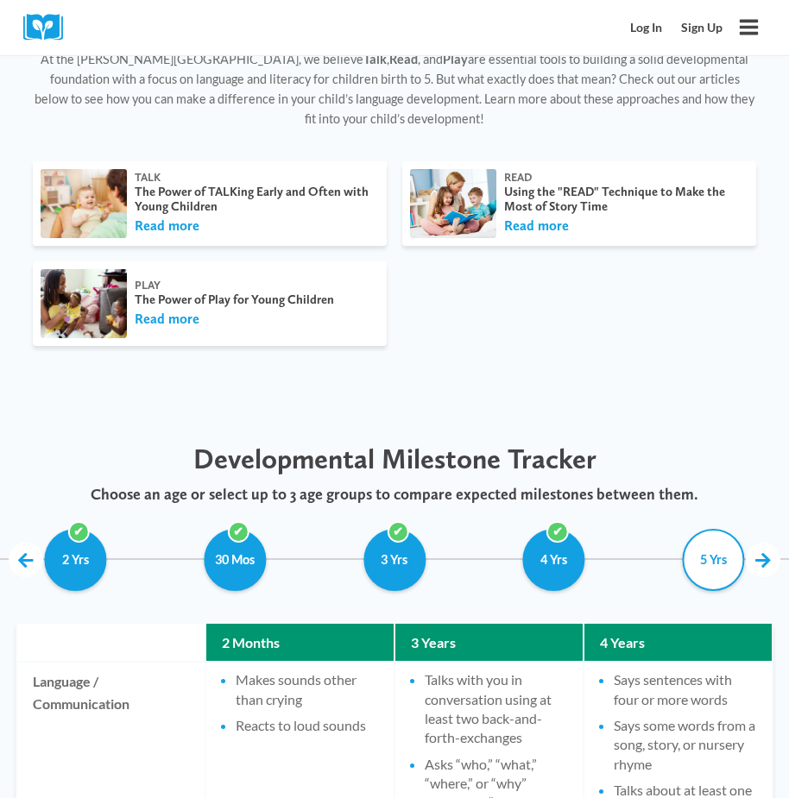
click at [692, 546] on input "5 Yrs" at bounding box center [713, 560] width 135 height 62
click at [472, 182] on img at bounding box center [453, 203] width 86 height 69
click at [717, 557] on input "5 Yrs" at bounding box center [713, 560] width 135 height 62
checkbox input "false"
click at [236, 293] on div "The Power of Play for Young Children" at bounding box center [253, 300] width 236 height 15
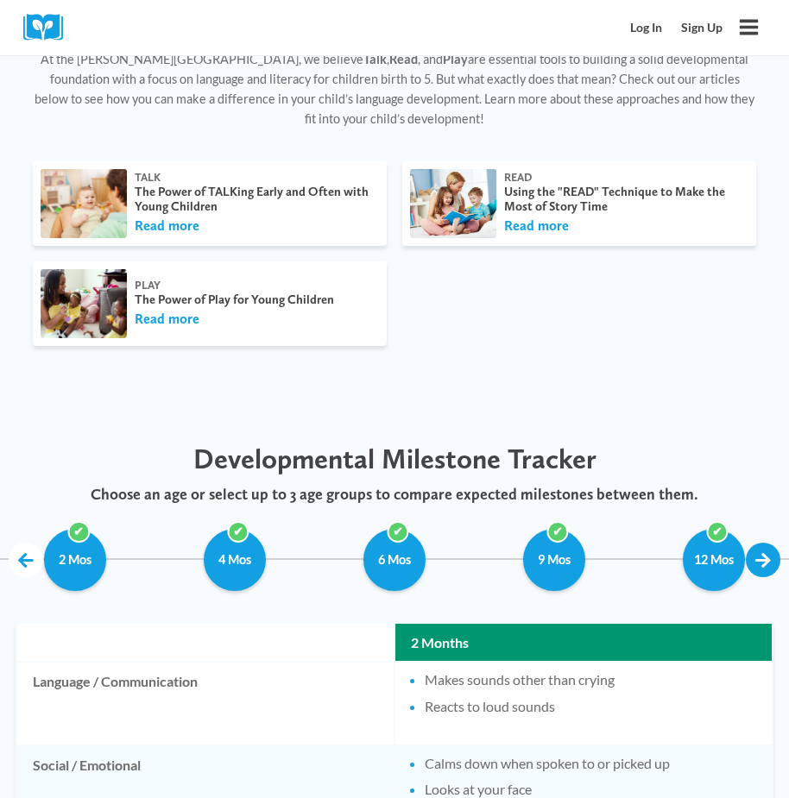
click at [759, 543] on link at bounding box center [763, 560] width 35 height 35
click at [765, 545] on link at bounding box center [763, 560] width 35 height 35
click at [697, 534] on input "5 Yrs" at bounding box center [713, 560] width 135 height 62
checkbox input "true"
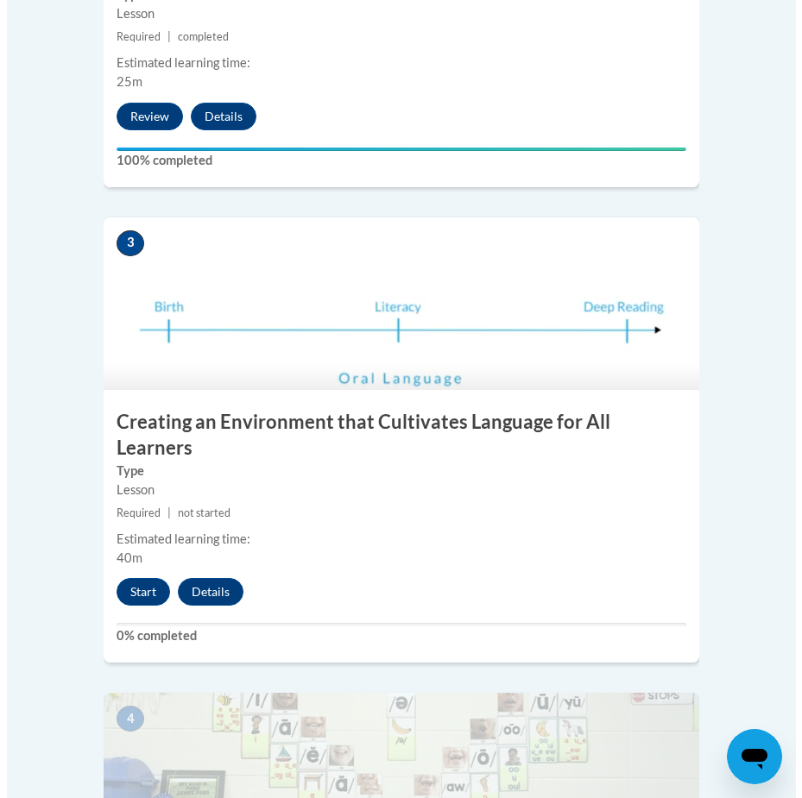
scroll to position [1381, 0]
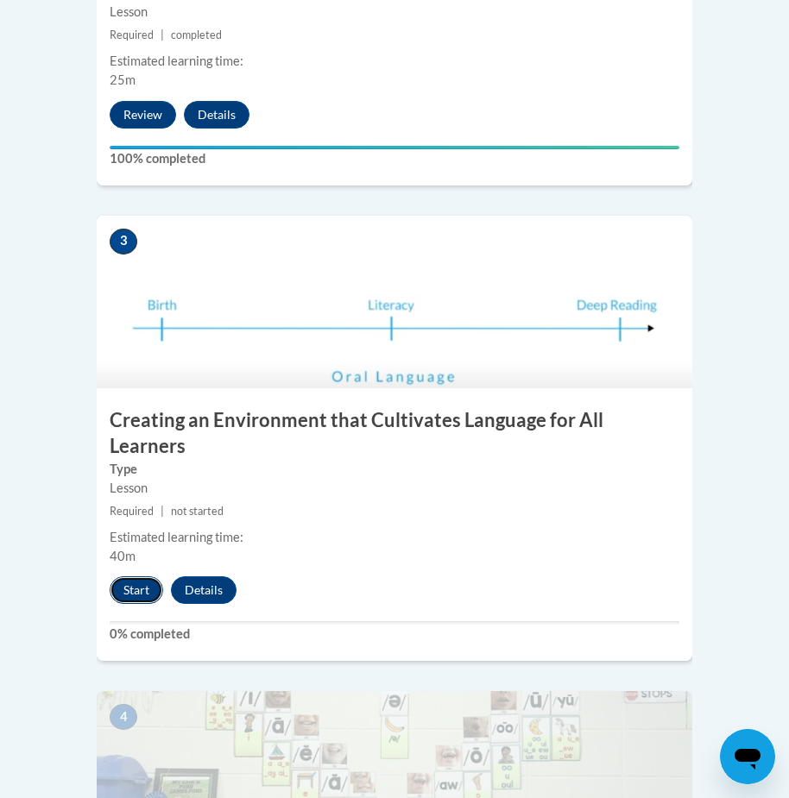
click at [147, 576] on button "Start" at bounding box center [137, 590] width 54 height 28
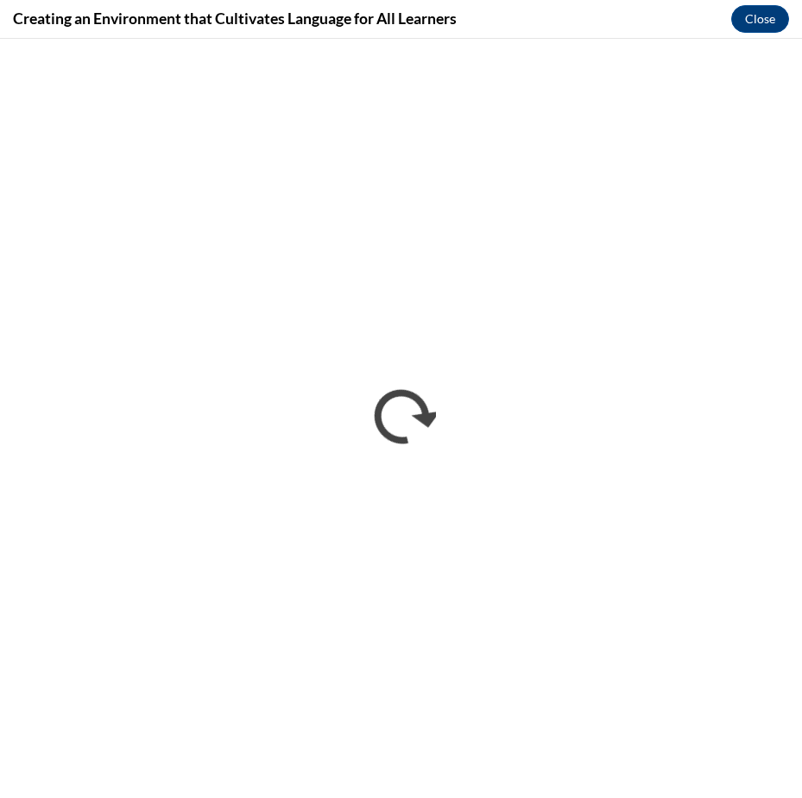
scroll to position [0, 0]
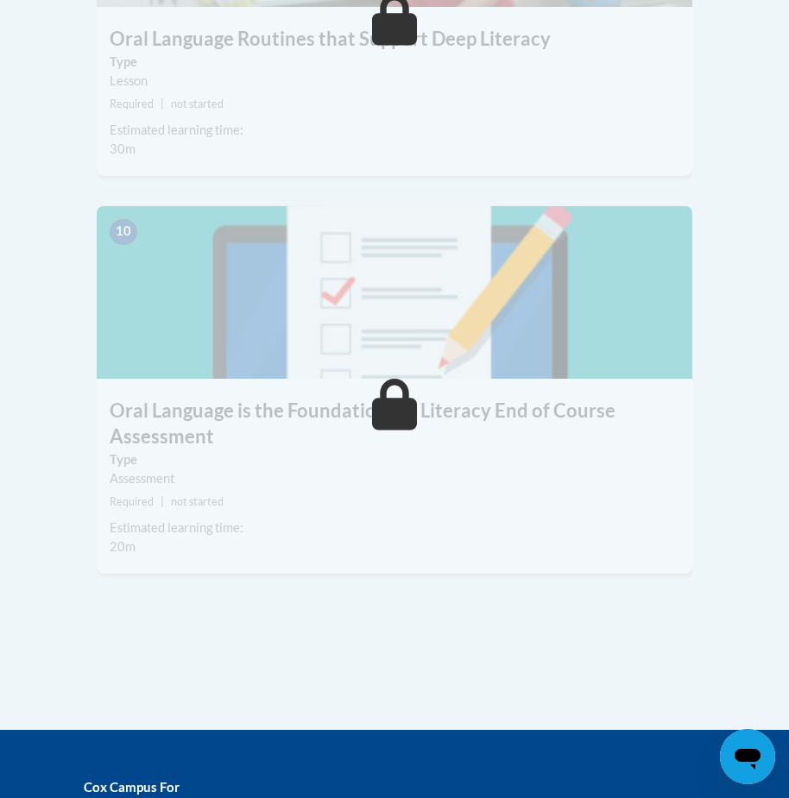
scroll to position [4229, 0]
